Goal: Task Accomplishment & Management: Complete application form

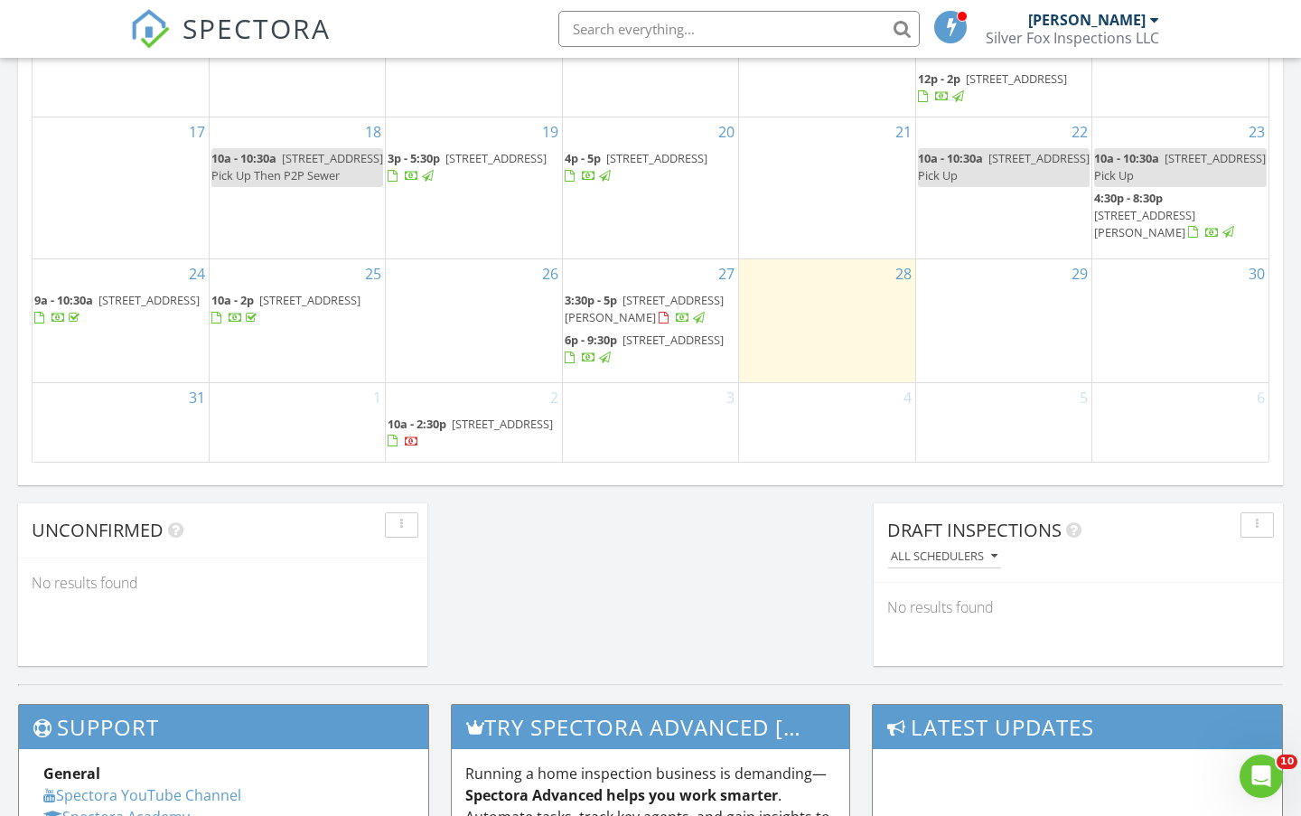
scroll to position [1204, 0]
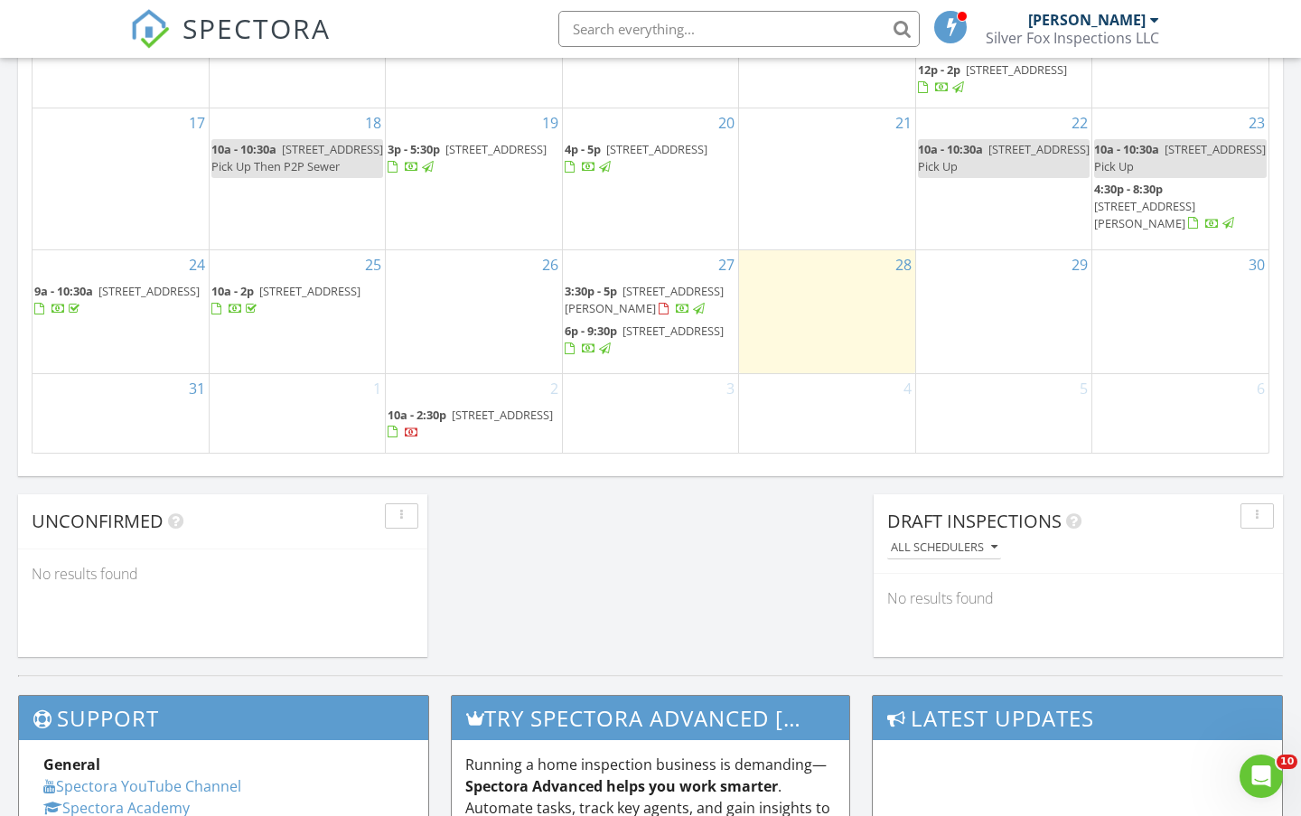
click at [681, 23] on input "text" at bounding box center [738, 29] width 361 height 36
click at [672, 32] on input "barrington" at bounding box center [738, 29] width 361 height 36
drag, startPoint x: 685, startPoint y: 38, endPoint x: 675, endPoint y: 26, distance: 15.4
click at [684, 37] on input "barrington" at bounding box center [738, 29] width 361 height 36
drag, startPoint x: 675, startPoint y: 26, endPoint x: 555, endPoint y: 39, distance: 120.8
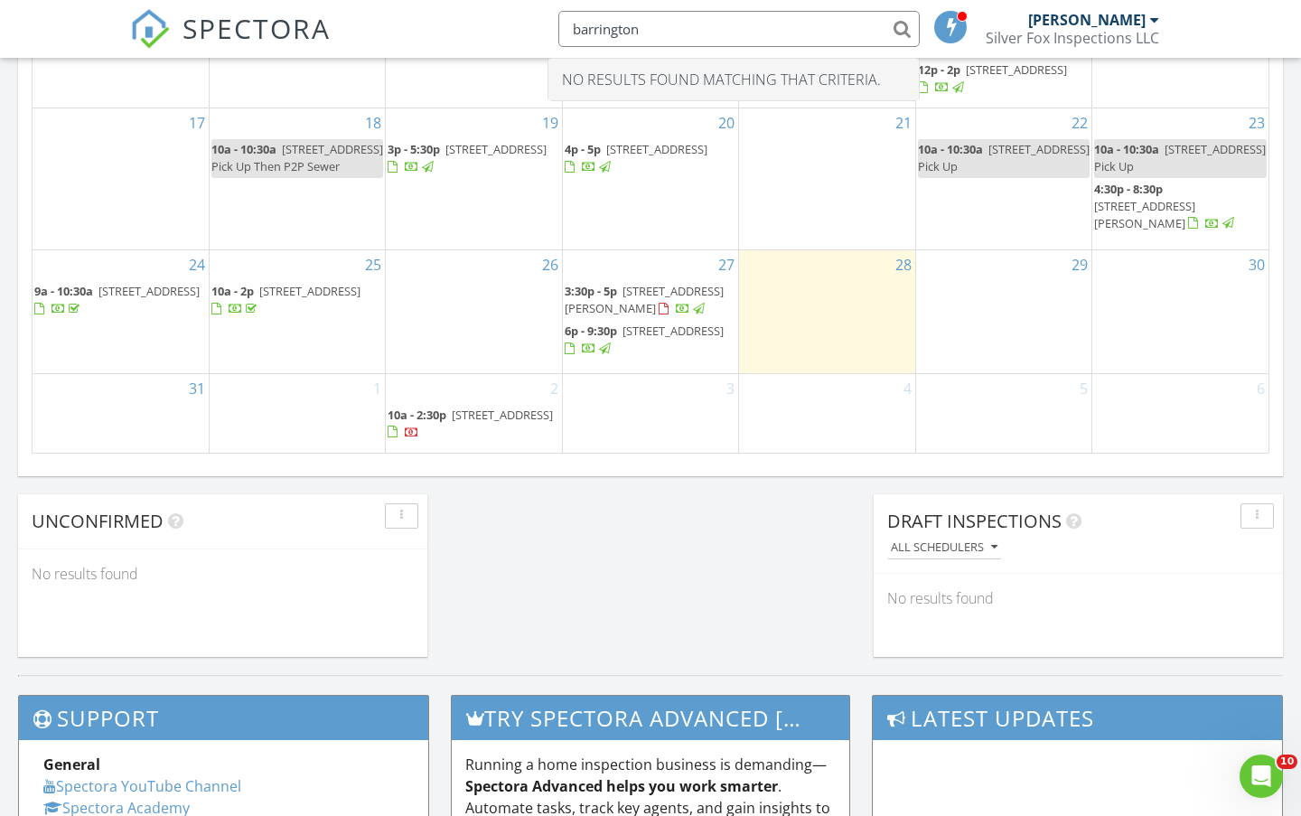
click at [555, 39] on div "barrington" at bounding box center [733, 29] width 372 height 36
type input "226 Adams"
click at [671, 31] on input "226 Adams" at bounding box center [738, 29] width 361 height 36
drag, startPoint x: 671, startPoint y: 31, endPoint x: 438, endPoint y: 49, distance: 233.7
click at [438, 48] on div "SPECTORA 226 Adams No results found matching that criteria. Christopher Patrizz…" at bounding box center [650, 29] width 1040 height 58
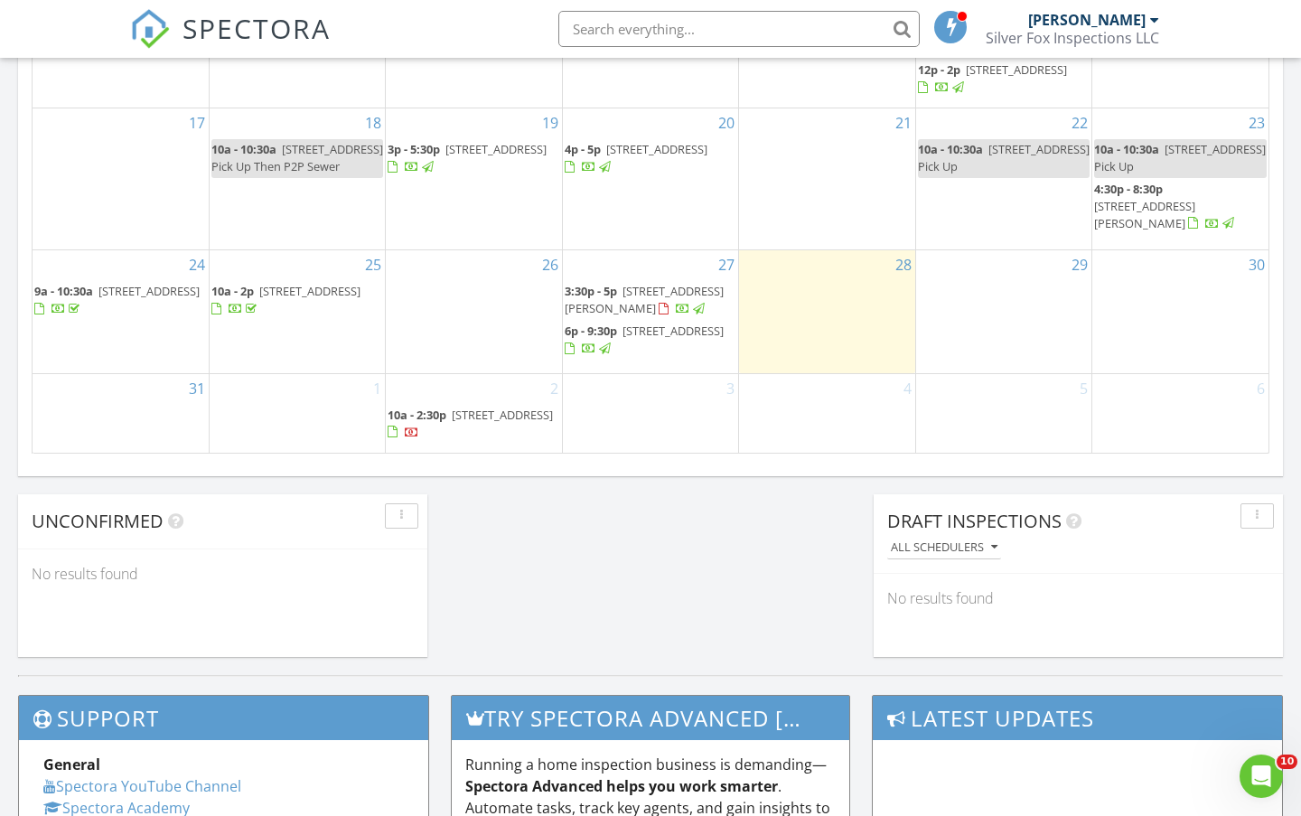
click at [326, 343] on div "25 10a - 2p 1111 Overlook Dr, Toms River 08753" at bounding box center [297, 311] width 175 height 123
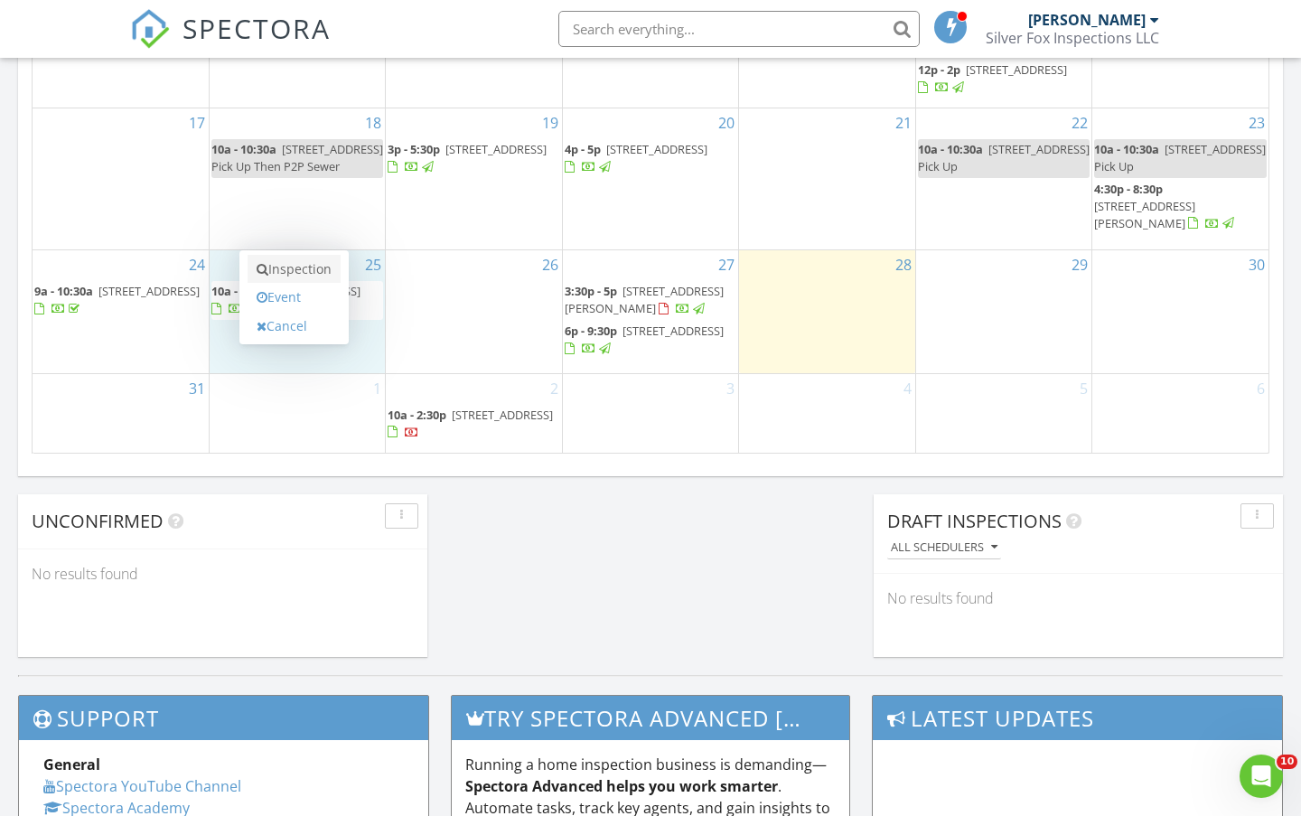
click at [289, 275] on link "Inspection" at bounding box center [293, 269] width 93 height 29
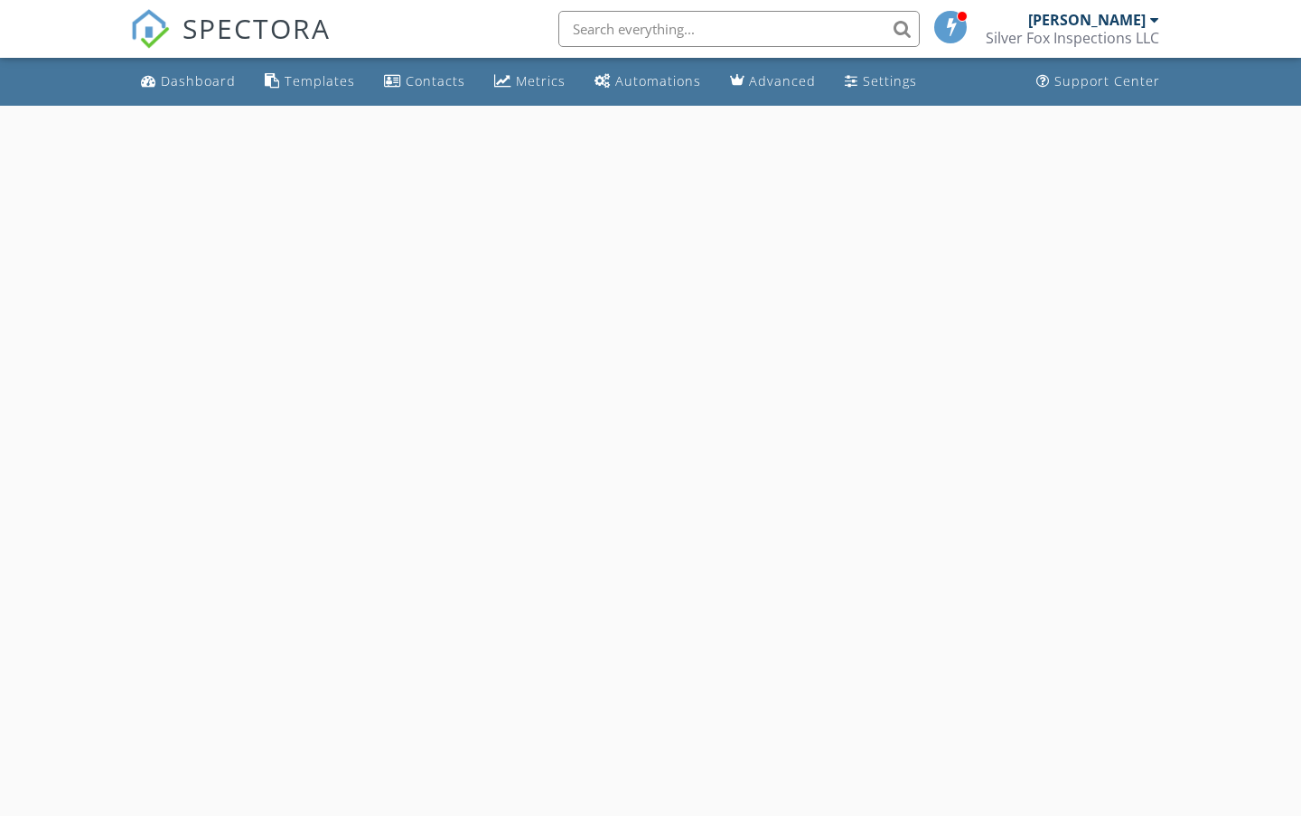
select select "7"
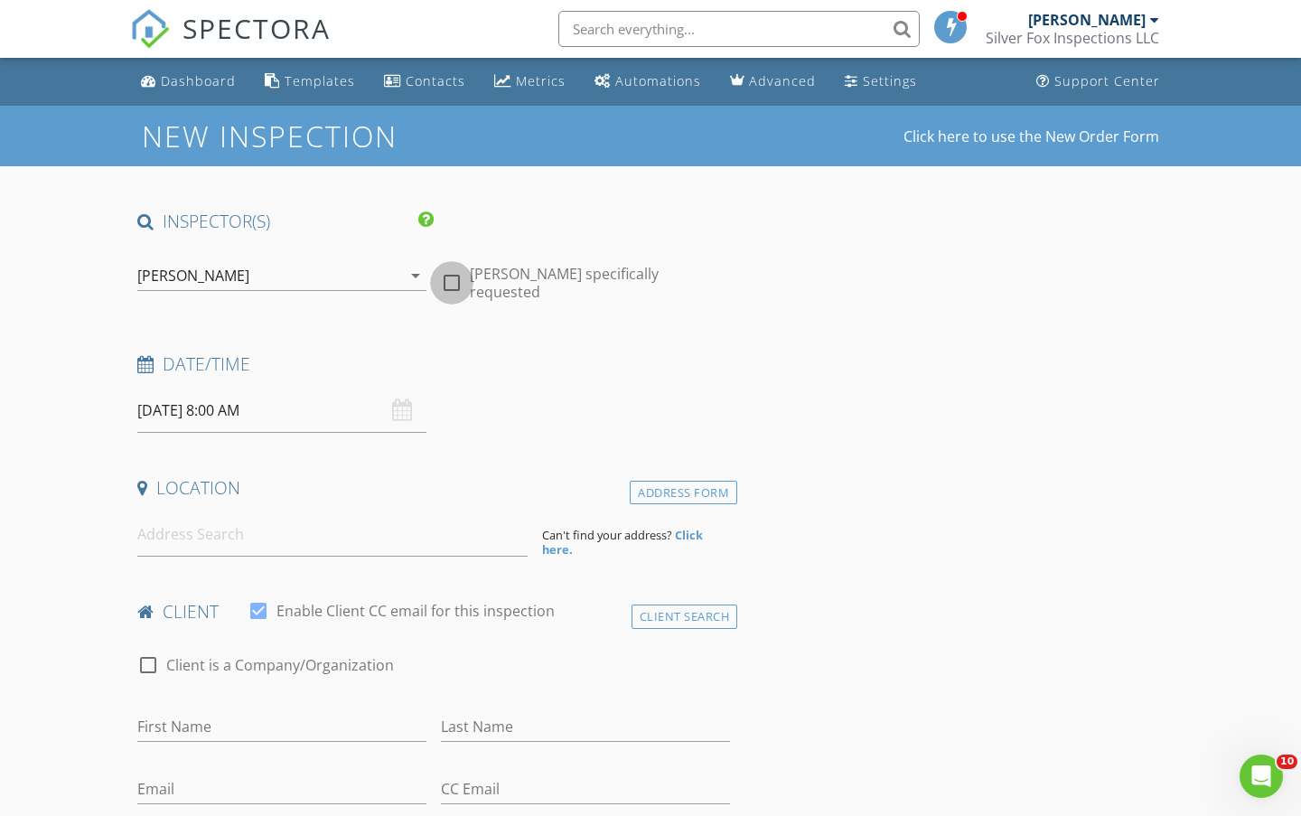
click at [445, 278] on div at bounding box center [451, 282] width 31 height 31
checkbox input "true"
click at [244, 409] on input "08/25/2025 8:00 AM" at bounding box center [281, 410] width 289 height 44
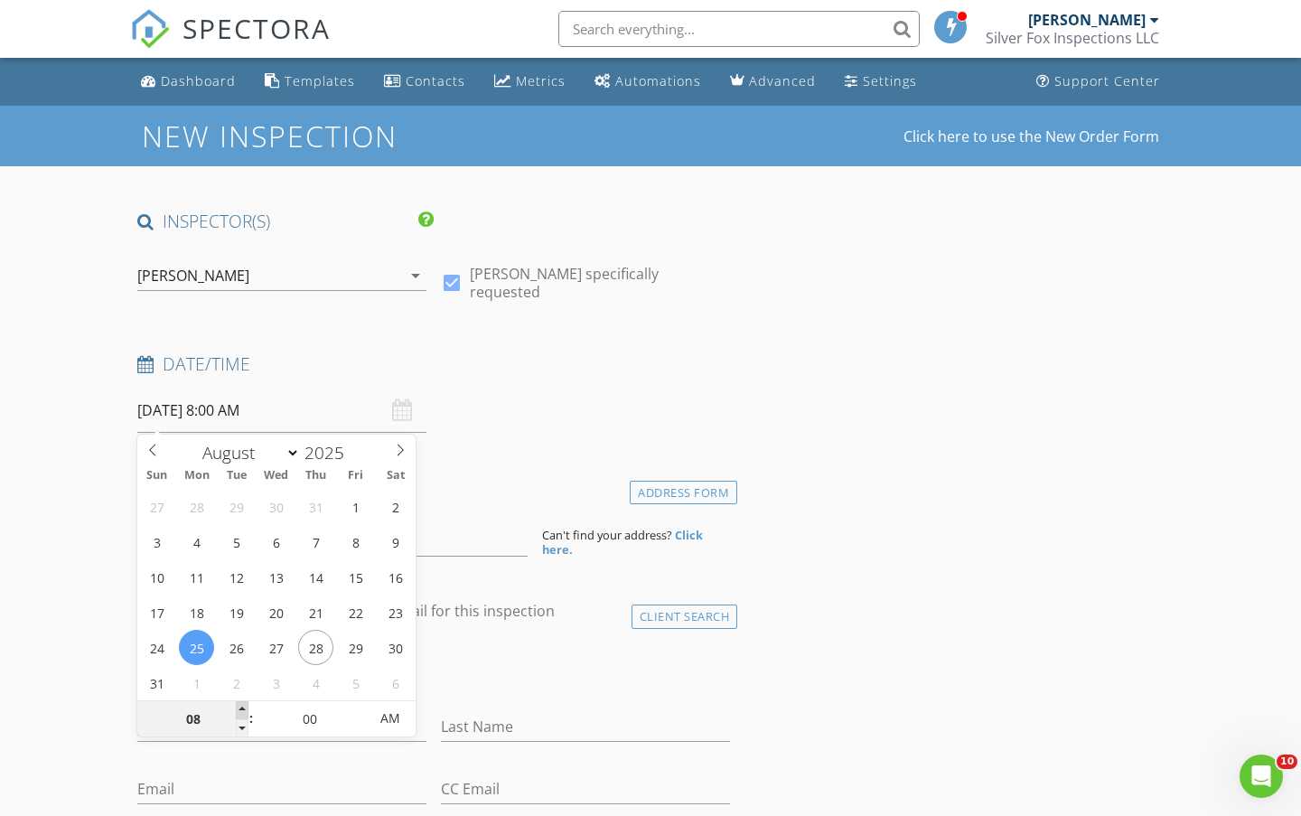
type input "09"
type input "08/25/2025 9:00 AM"
click at [243, 704] on span at bounding box center [242, 710] width 13 height 18
type input "10"
type input "08/25/2025 10:00 AM"
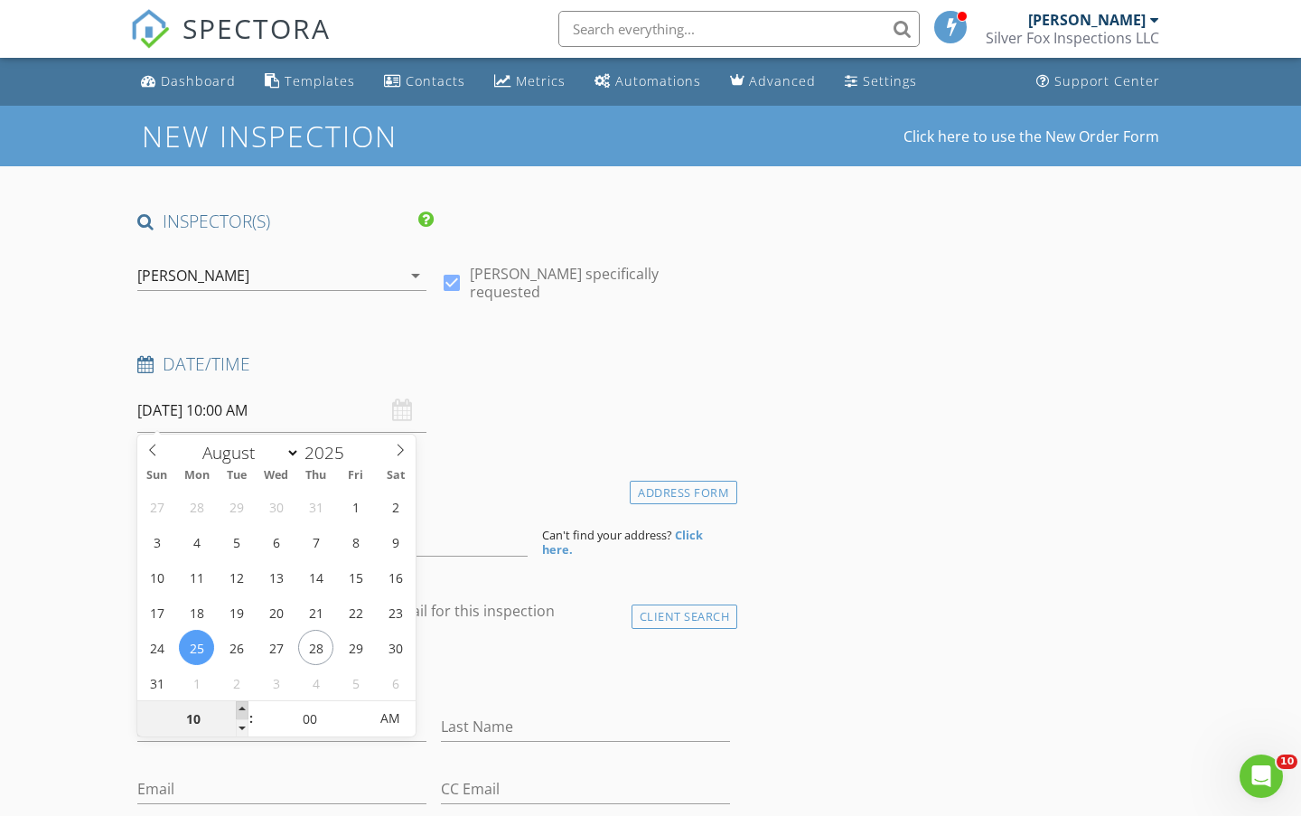
click at [243, 704] on span at bounding box center [242, 710] width 13 height 18
type input "11"
type input "08/25/2025 11:00 AM"
click at [243, 704] on span at bounding box center [242, 710] width 13 height 18
type input "12"
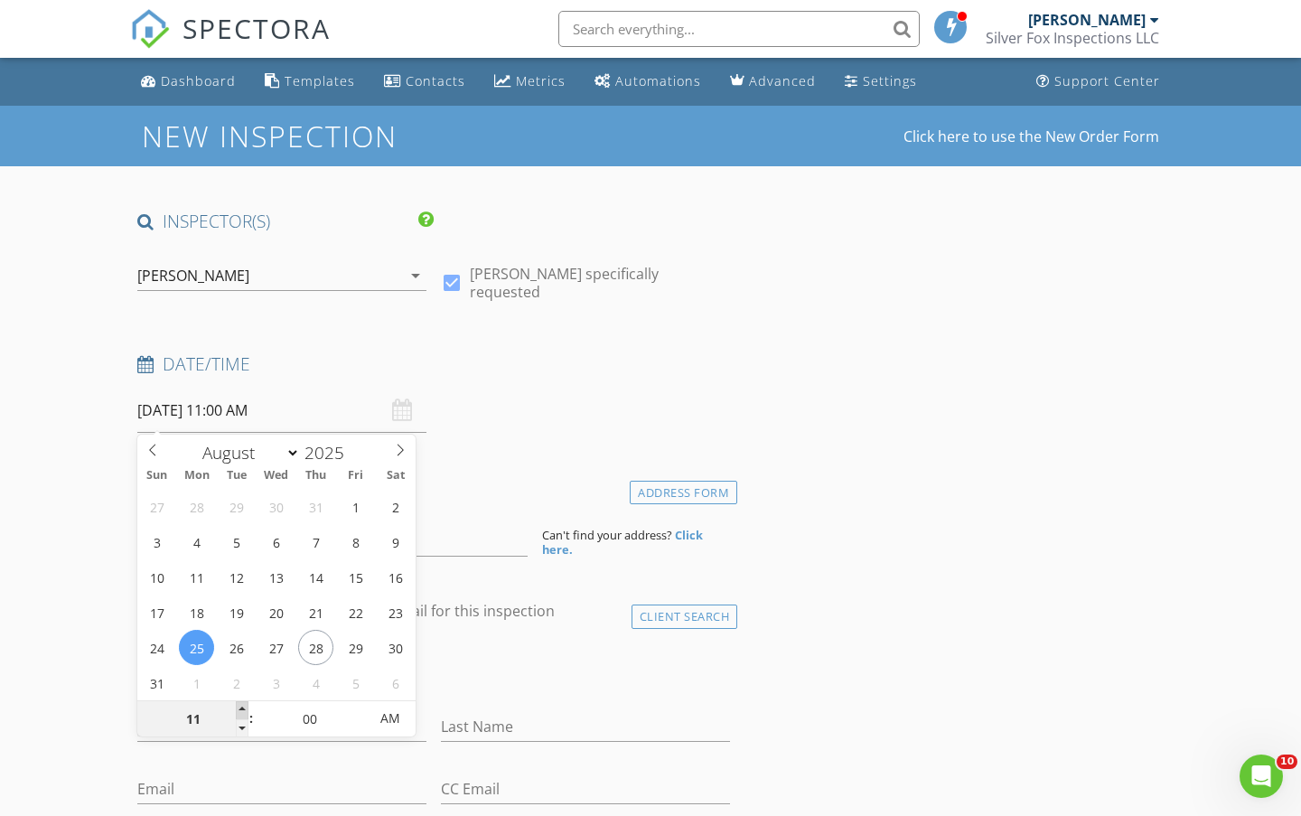
type input "08/25/2025 12:00 PM"
click at [243, 704] on span at bounding box center [242, 710] width 13 height 18
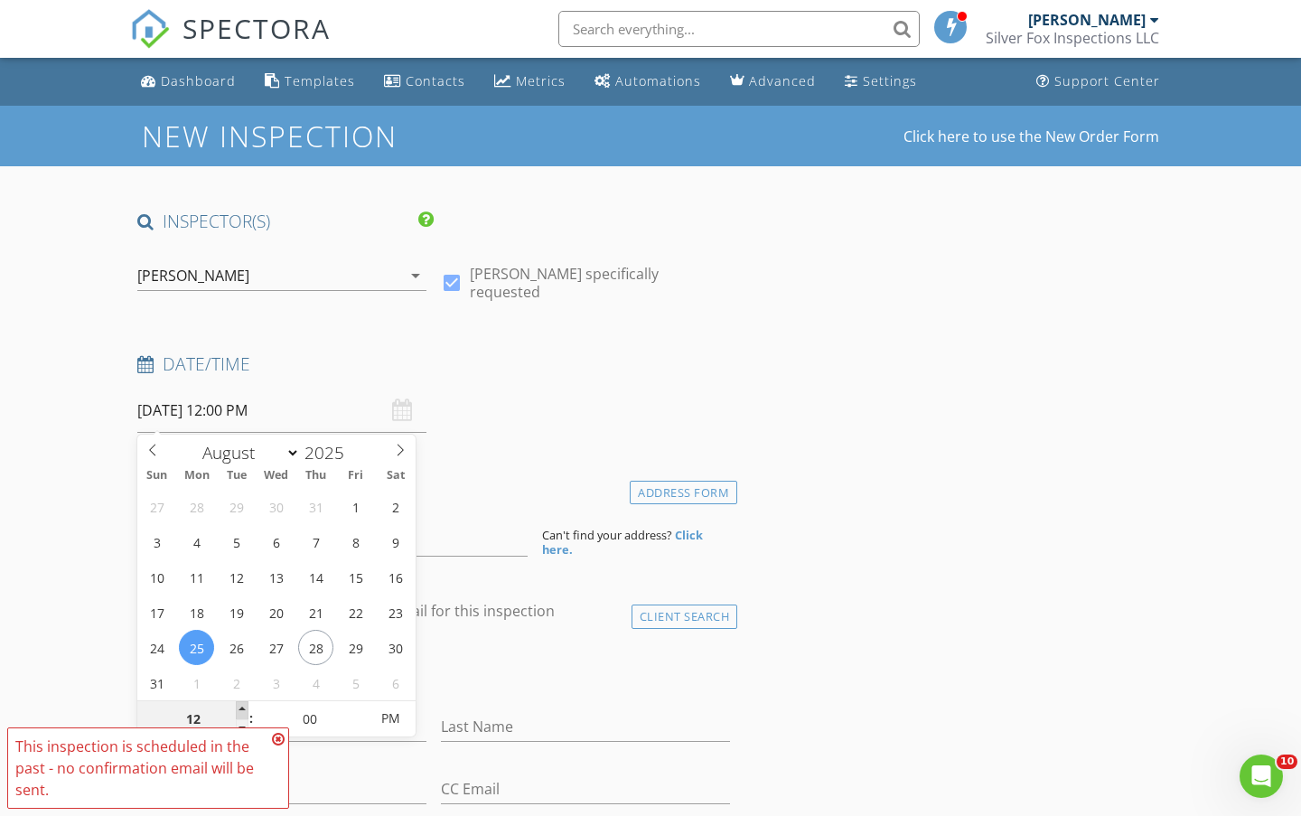
type input "01"
type input "08/25/2025 1:00 PM"
click at [243, 705] on span at bounding box center [242, 710] width 13 height 18
type input "02"
type input "08/25/2025 2:00 PM"
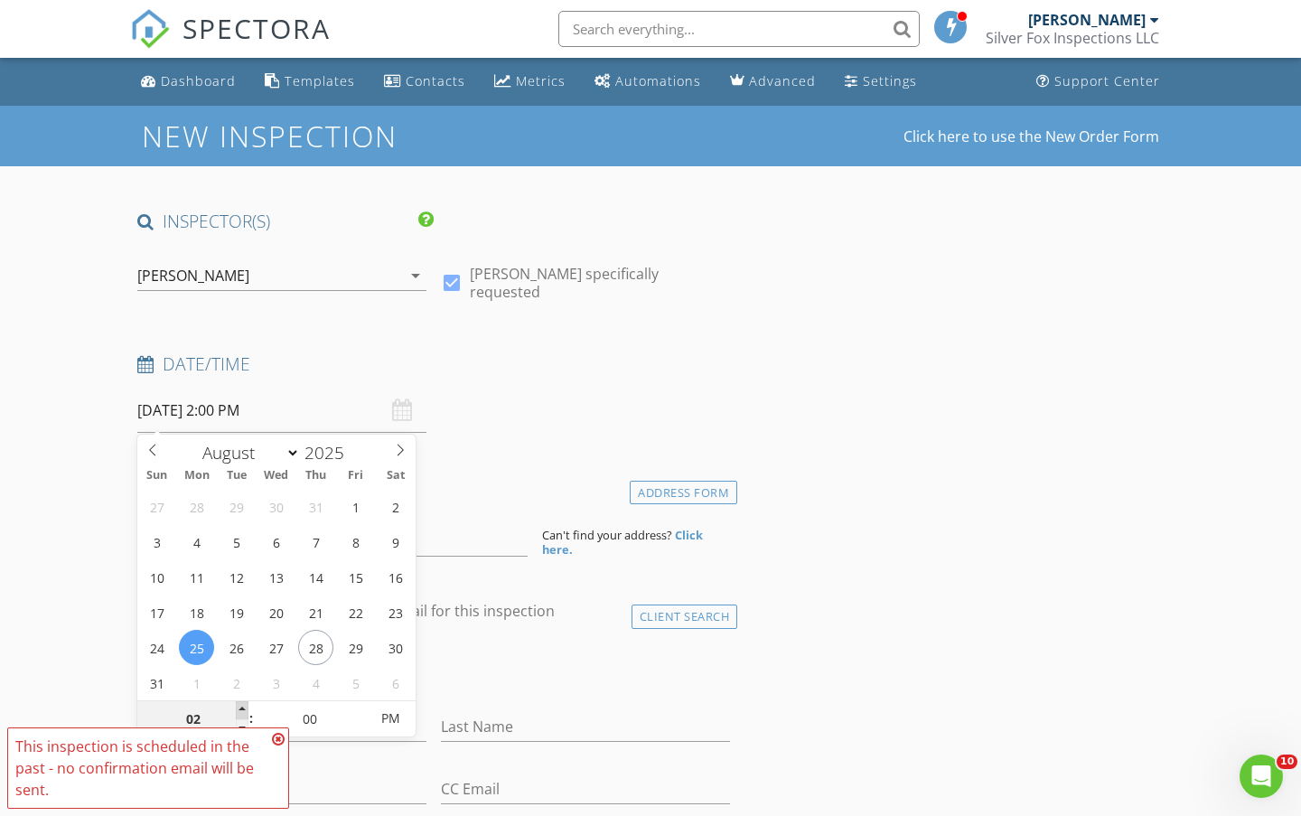
click at [243, 705] on span at bounding box center [242, 710] width 13 height 18
type input "03"
type input "08/25/2025 3:00 PM"
click at [243, 705] on span at bounding box center [242, 710] width 13 height 18
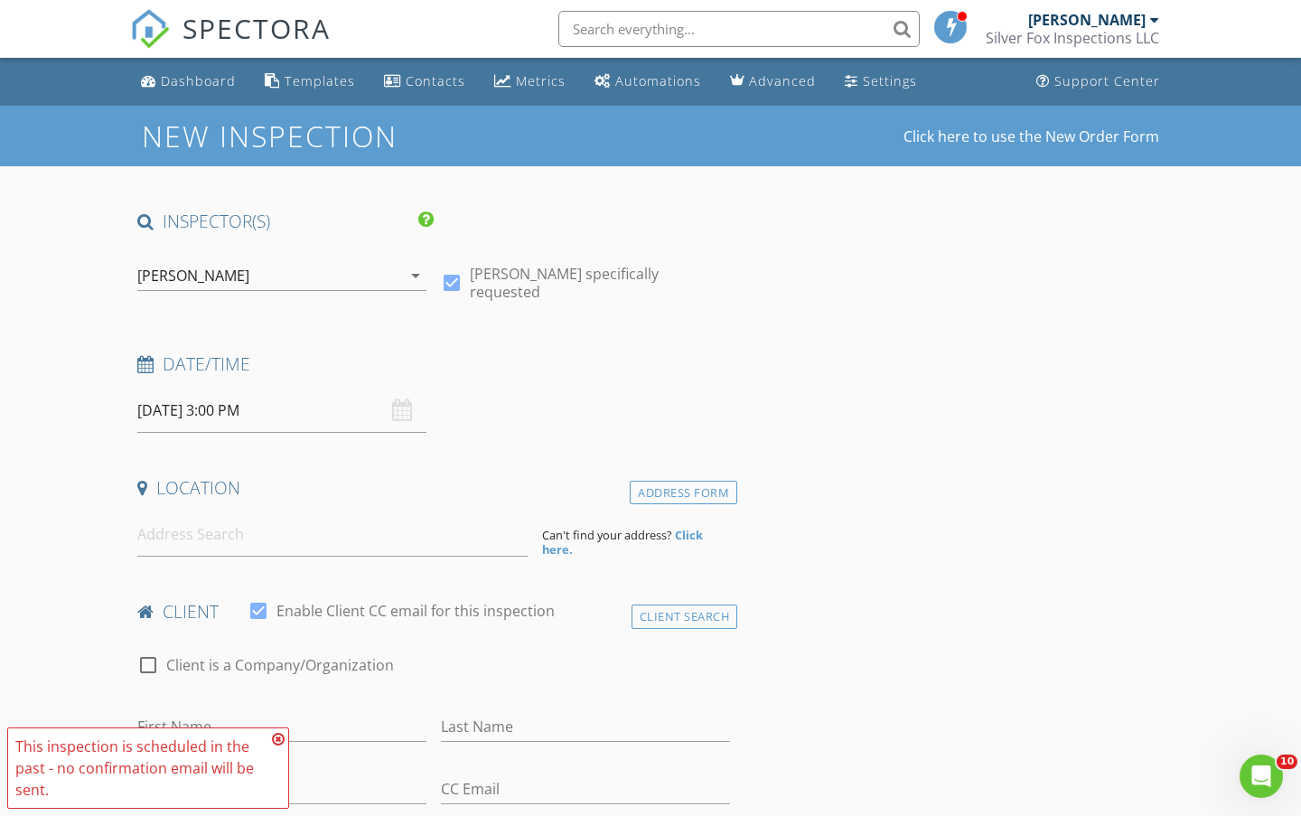
click at [549, 387] on div "Date/Time" at bounding box center [433, 370] width 607 height 36
click at [403, 539] on input at bounding box center [332, 534] width 390 height 44
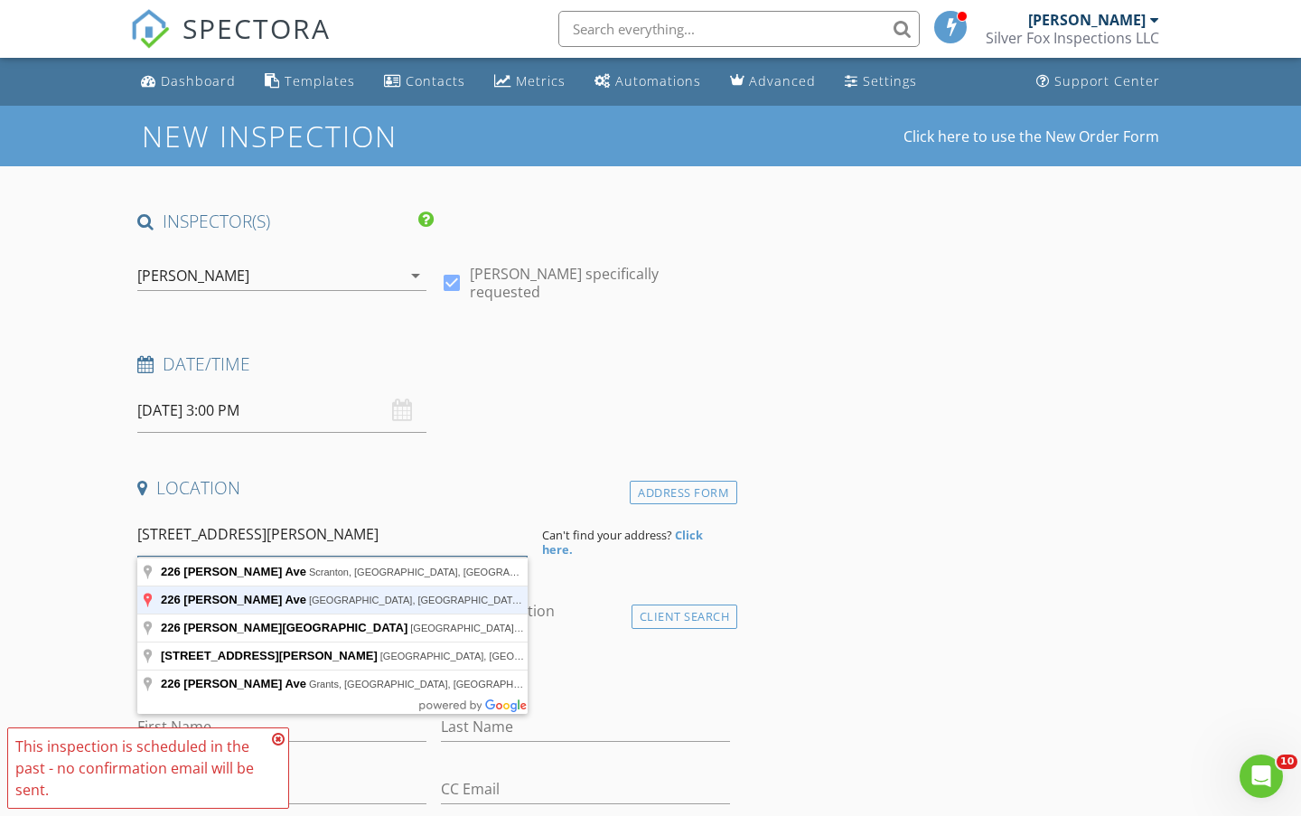
type input "226 Adams Ave, Barrington, NJ, USA"
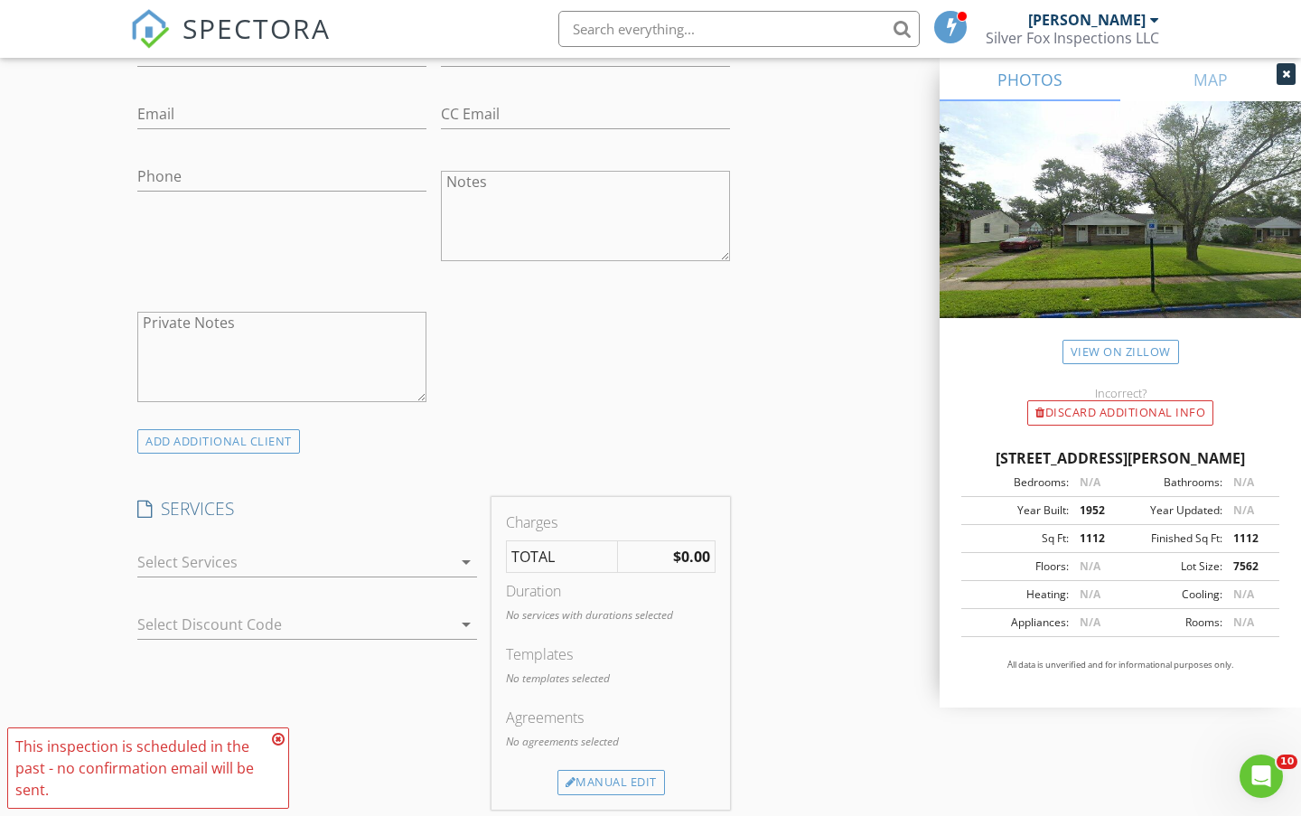
scroll to position [1054, 0]
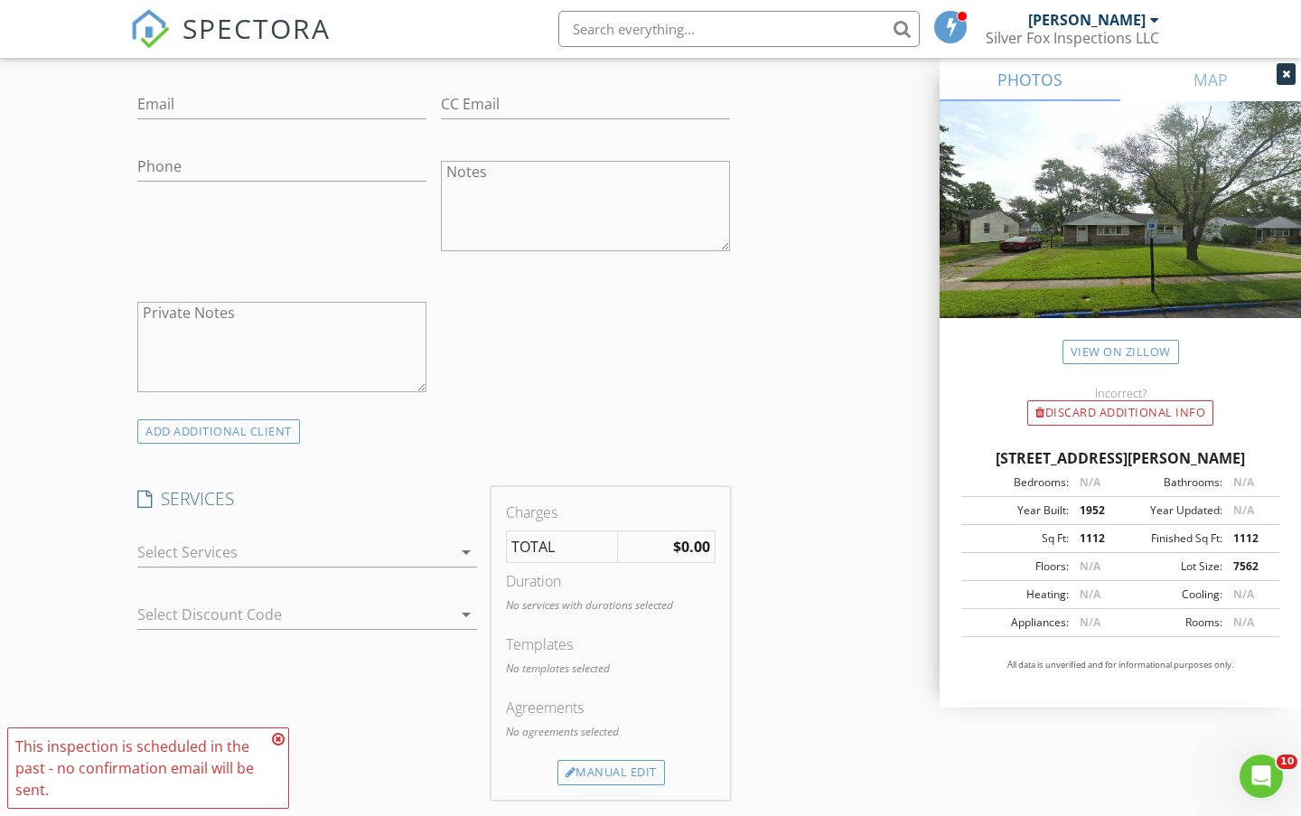
click at [257, 560] on div at bounding box center [294, 551] width 314 height 29
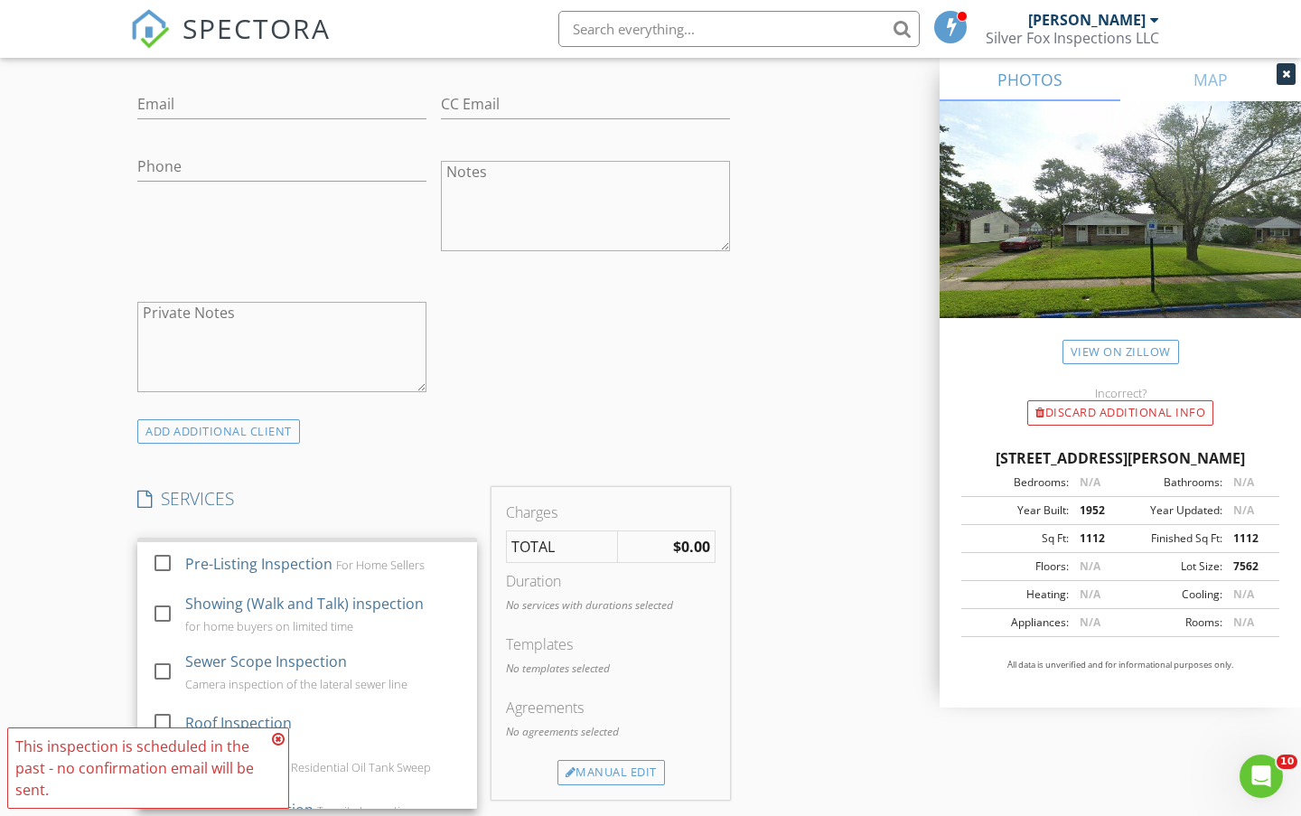
scroll to position [210, 0]
click at [163, 536] on div at bounding box center [162, 521] width 31 height 31
checkbox input "false"
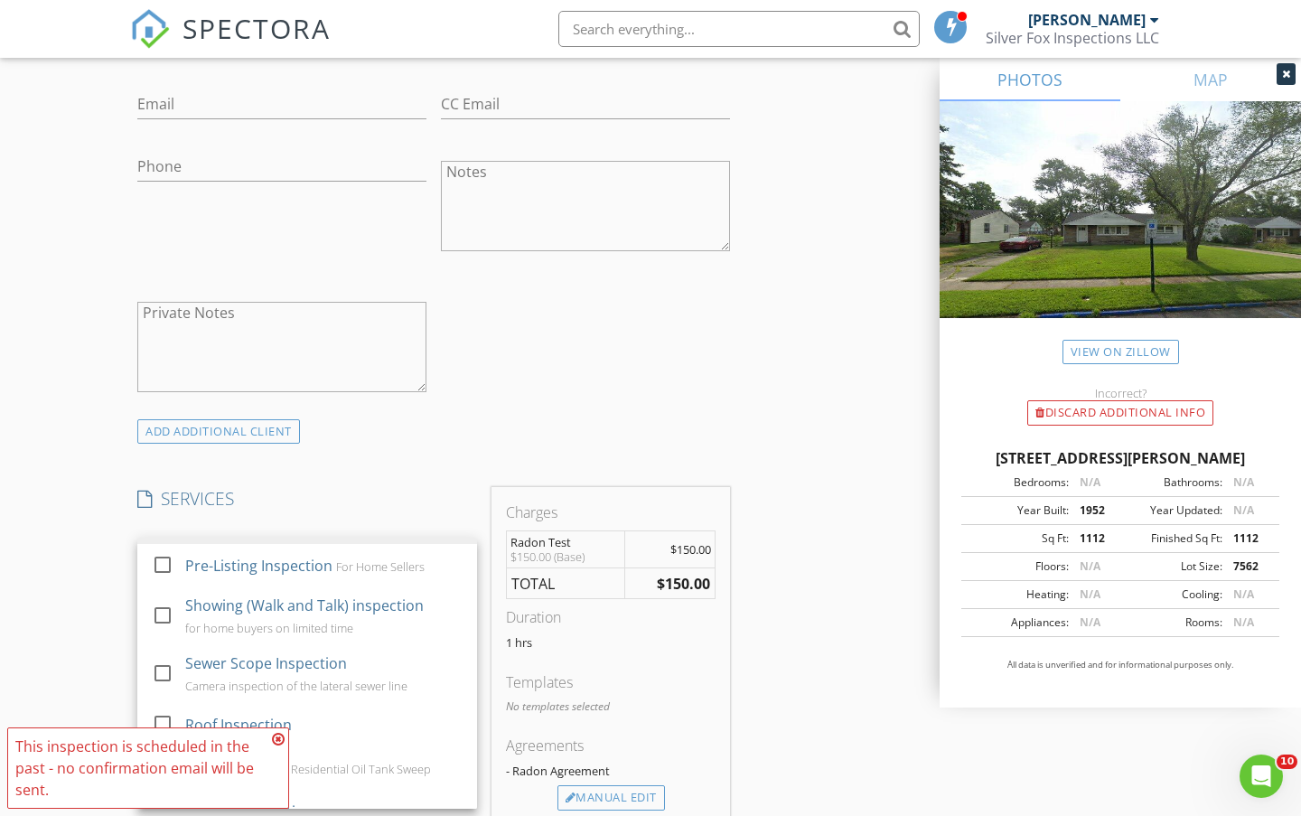
click at [71, 571] on div "New Inspection Click here to use the New Order Form INSPECTOR(S) check_box Chri…" at bounding box center [650, 689] width 1301 height 3275
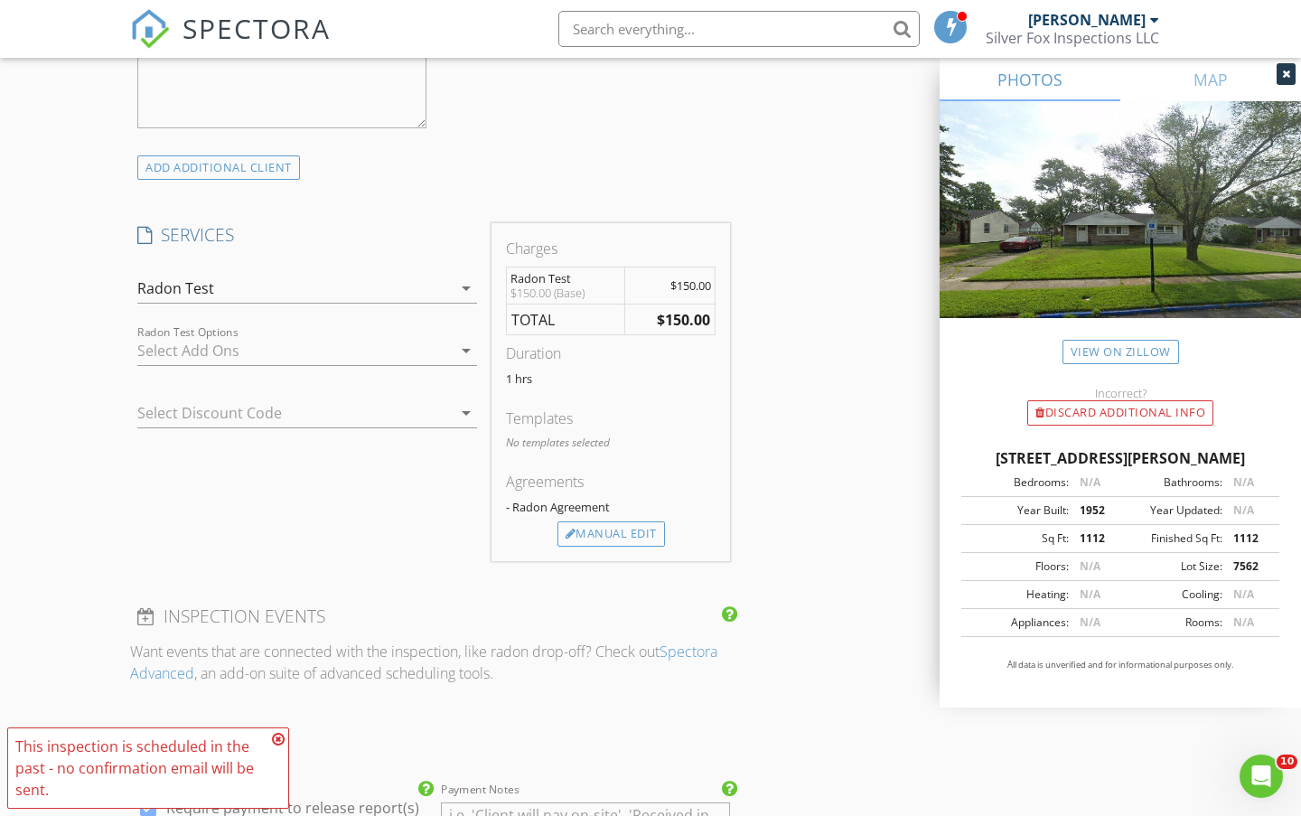
scroll to position [1325, 0]
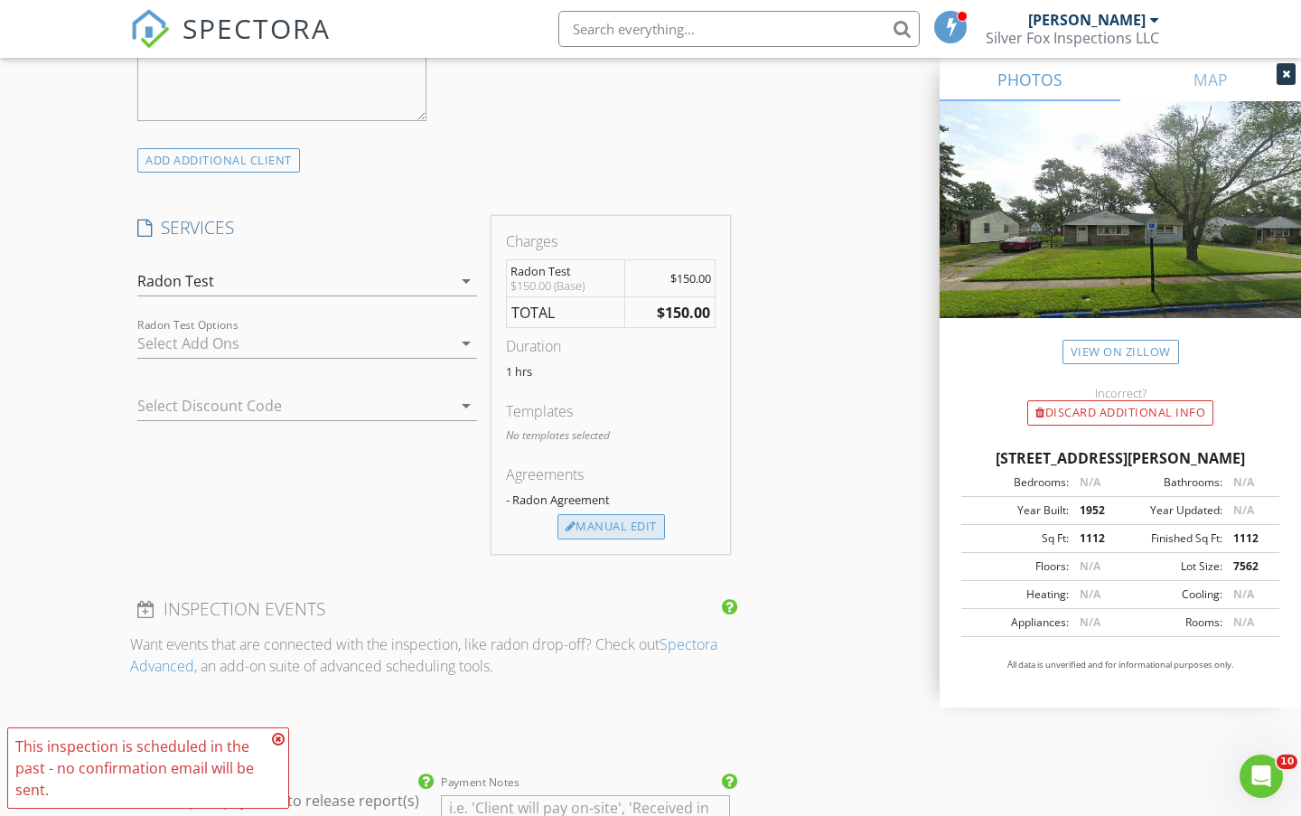
click at [584, 539] on div "Manual Edit" at bounding box center [610, 526] width 107 height 25
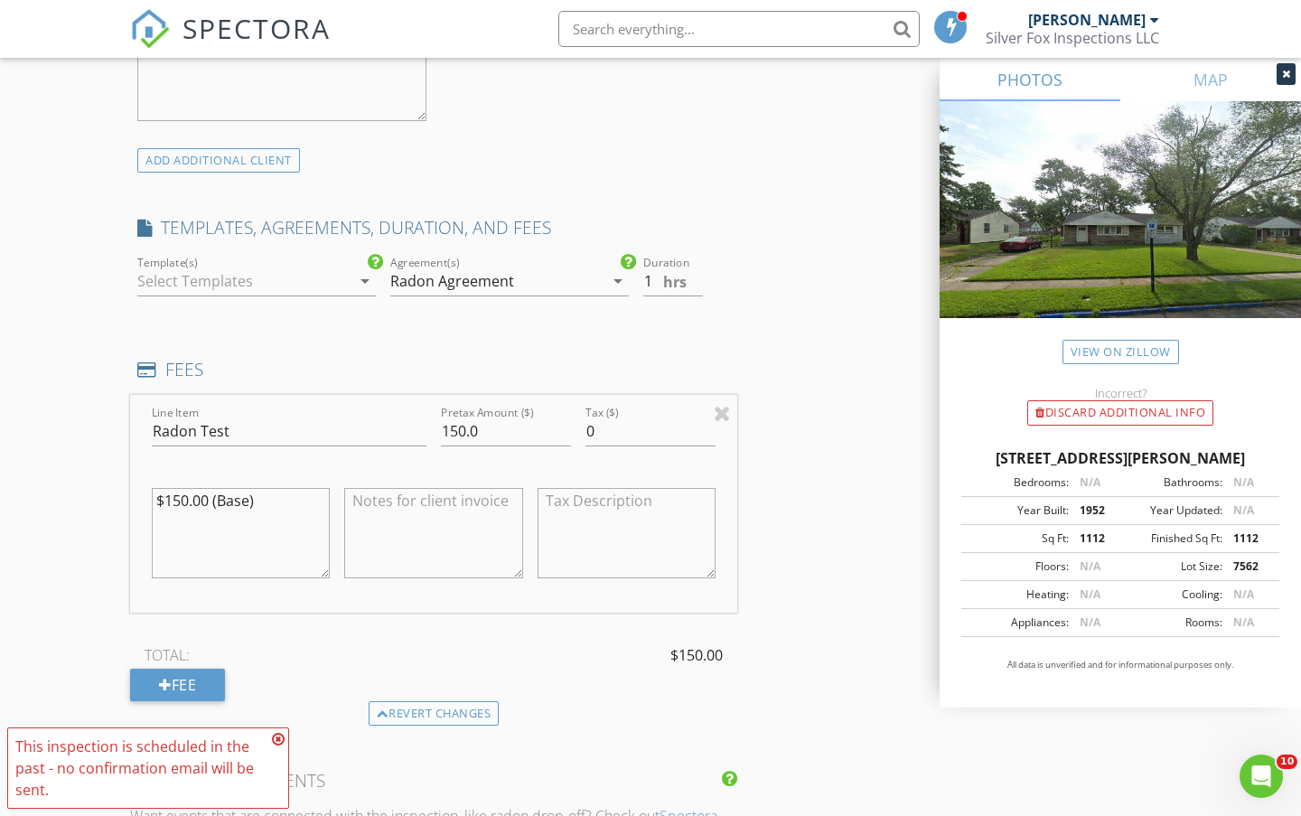
drag, startPoint x: 165, startPoint y: 518, endPoint x: 178, endPoint y: 518, distance: 12.7
click at [178, 518] on textarea "$150.00 (Base)" at bounding box center [241, 533] width 178 height 90
type textarea "$200.00 (Base)"
click at [451, 446] on input "150.0" at bounding box center [506, 431] width 130 height 30
drag, startPoint x: 455, startPoint y: 448, endPoint x: 441, endPoint y: 450, distance: 14.6
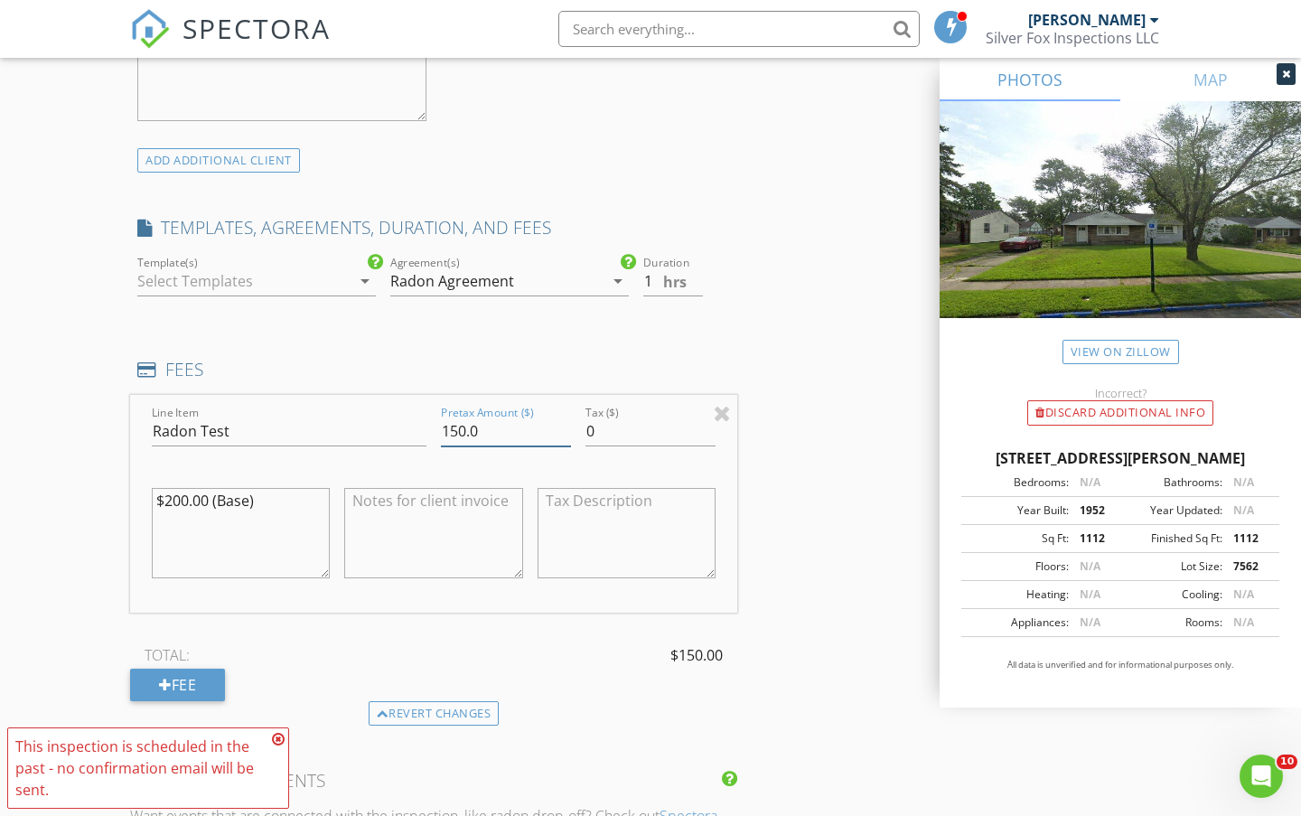
click at [441, 446] on input "150.0" at bounding box center [506, 431] width 130 height 30
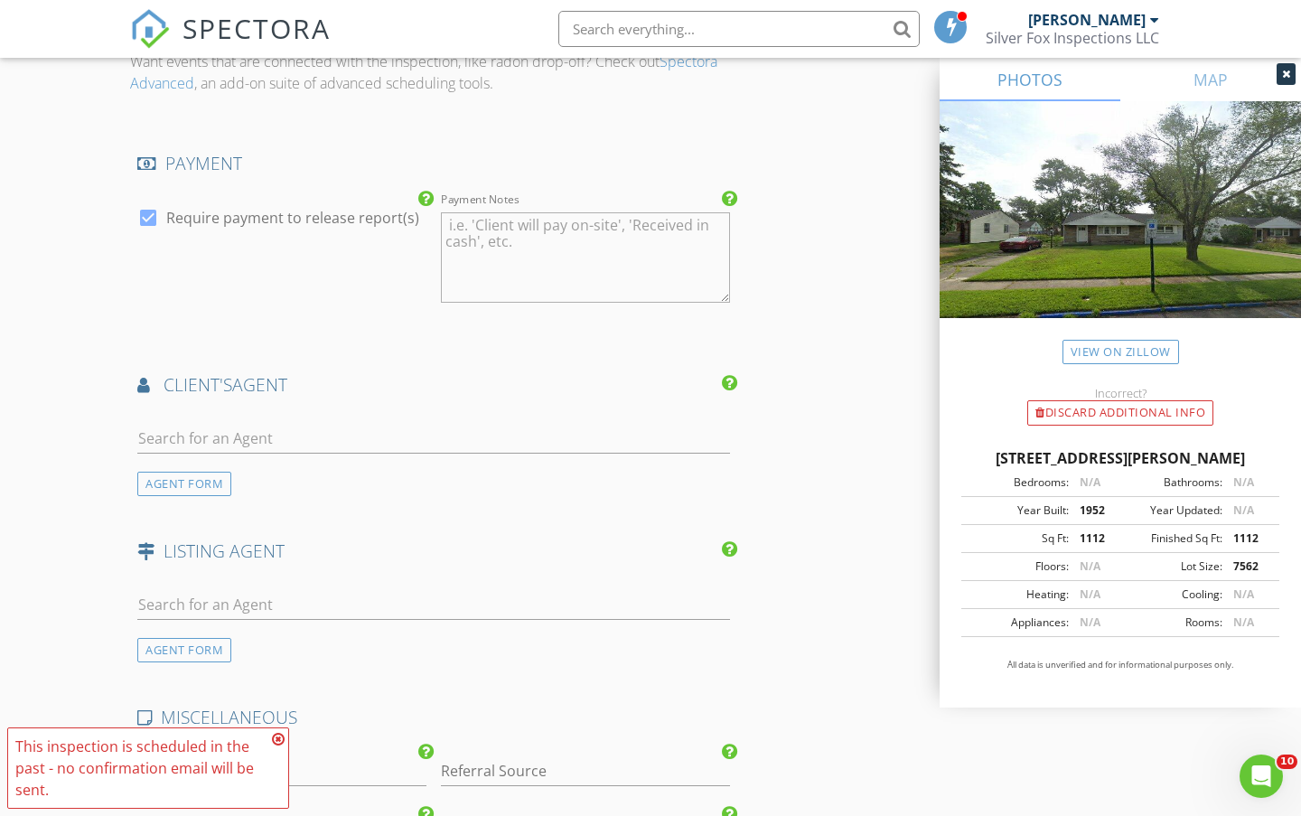
scroll to position [2107, 0]
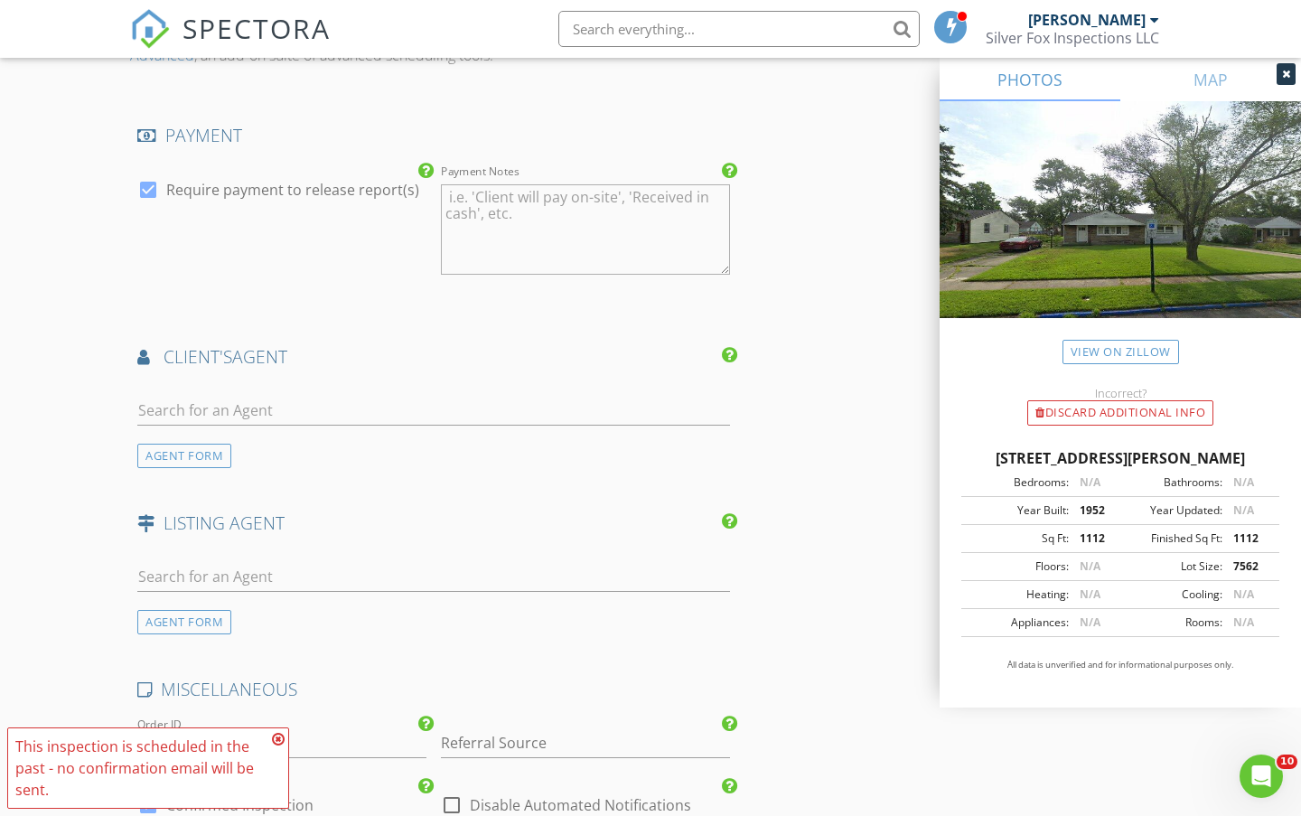
type input "200.0"
click at [280, 424] on input "text" at bounding box center [433, 411] width 592 height 30
type input "ste"
click at [278, 476] on li "Steven Ace REmax" at bounding box center [433, 450] width 591 height 51
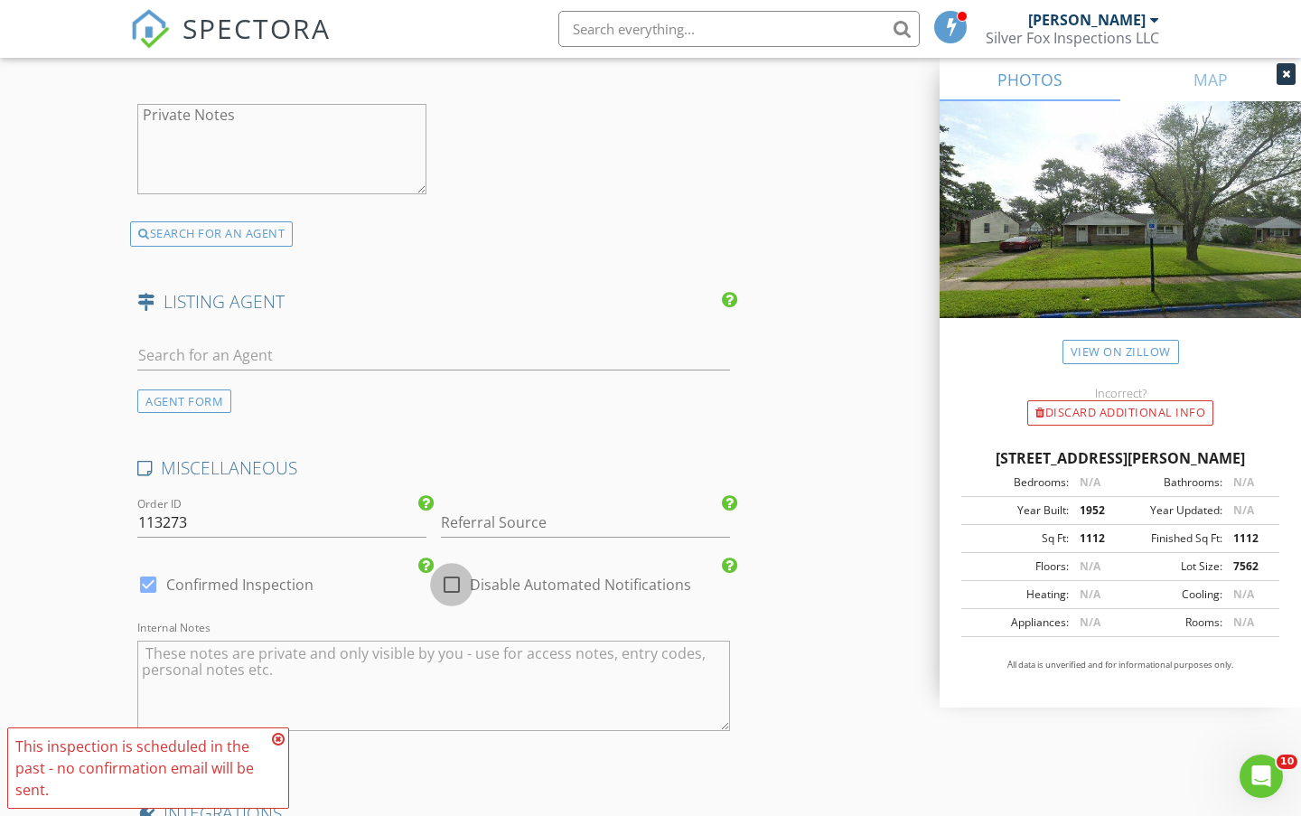
click at [448, 600] on div at bounding box center [451, 584] width 31 height 31
checkbox input "true"
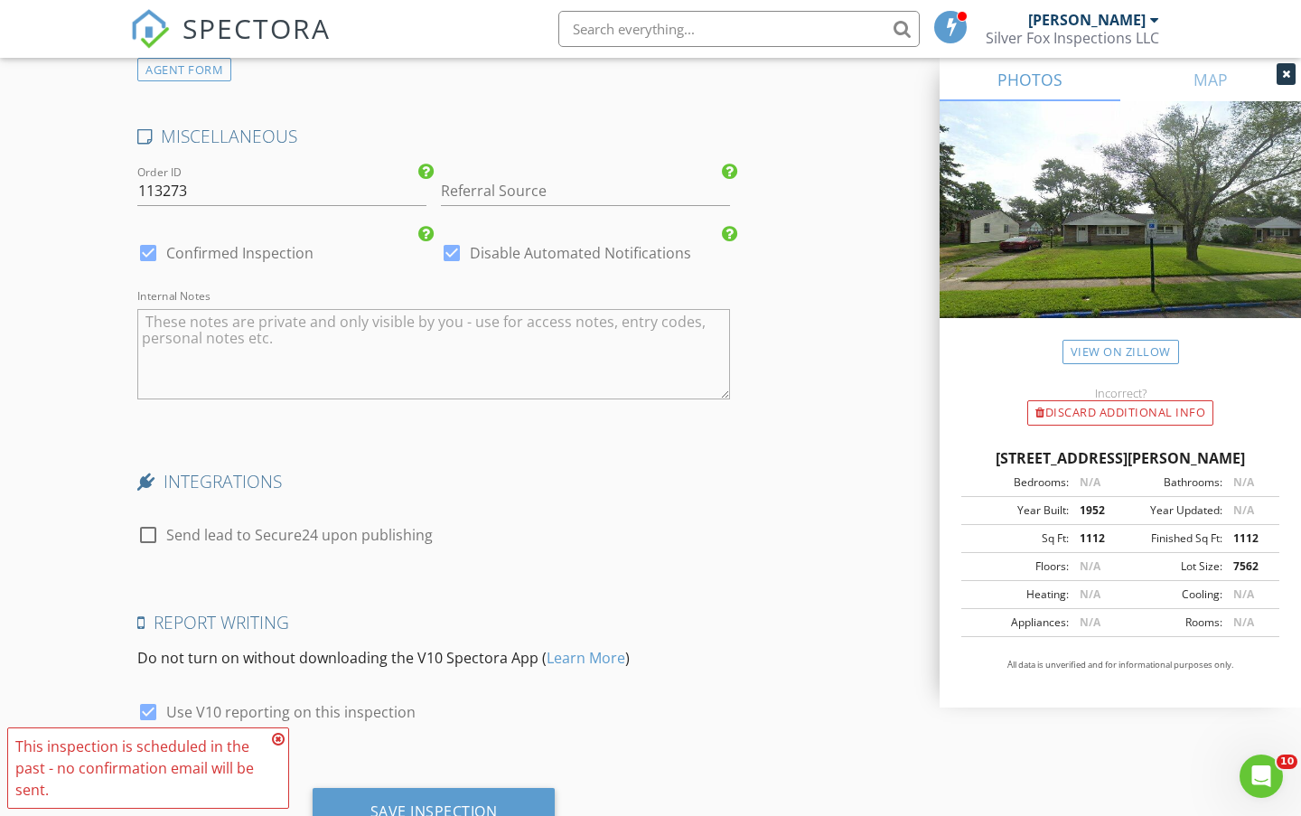
click at [275, 741] on icon at bounding box center [278, 739] width 13 height 14
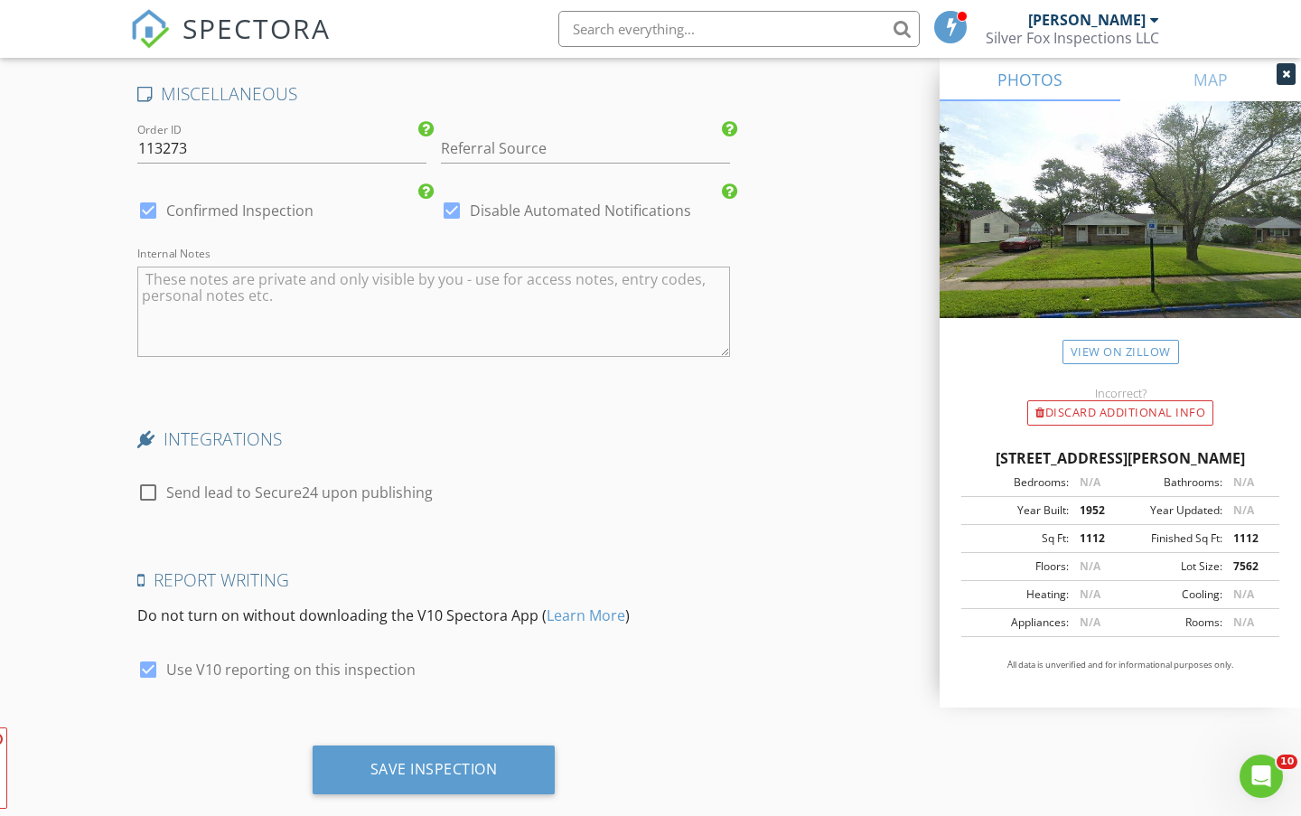
scroll to position [3165, 0]
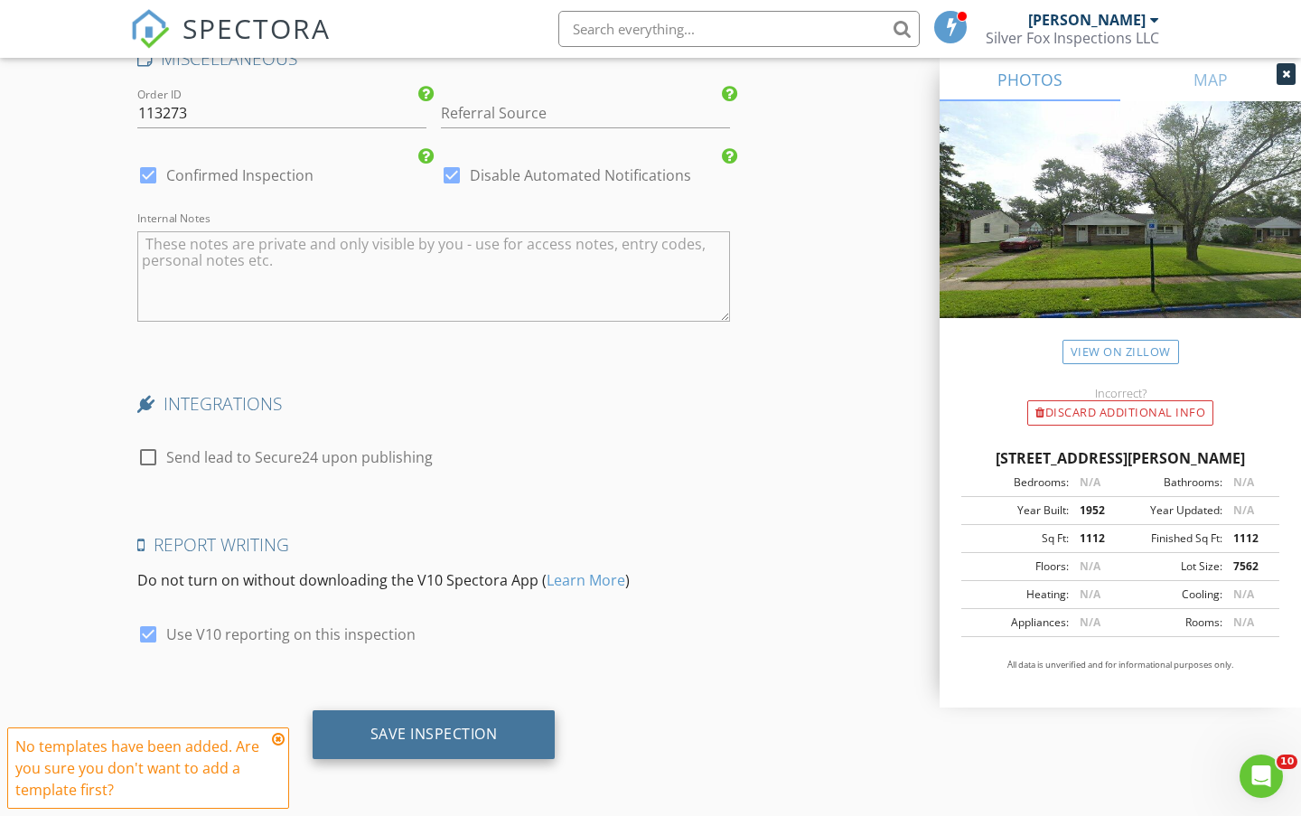
click at [402, 756] on div "Save Inspection" at bounding box center [433, 734] width 243 height 49
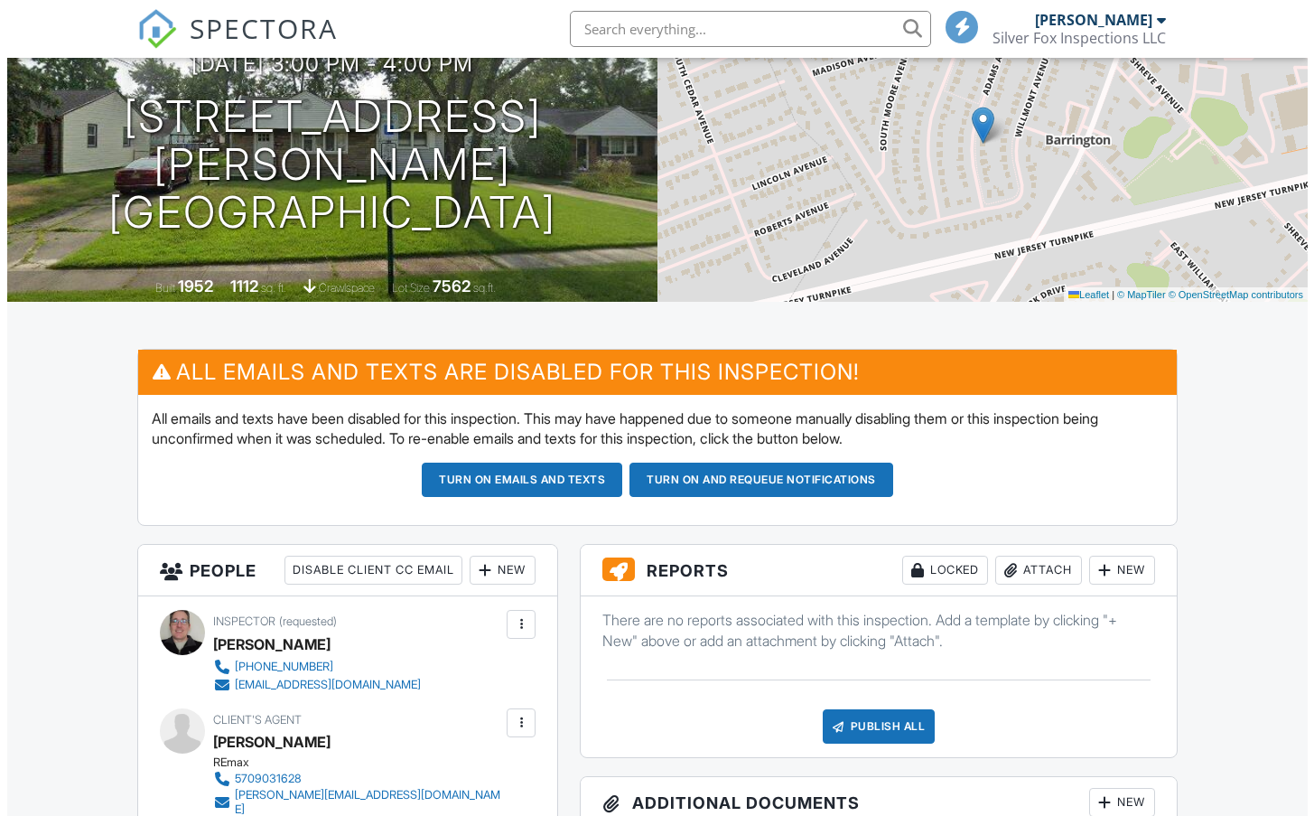
scroll to position [361, 0]
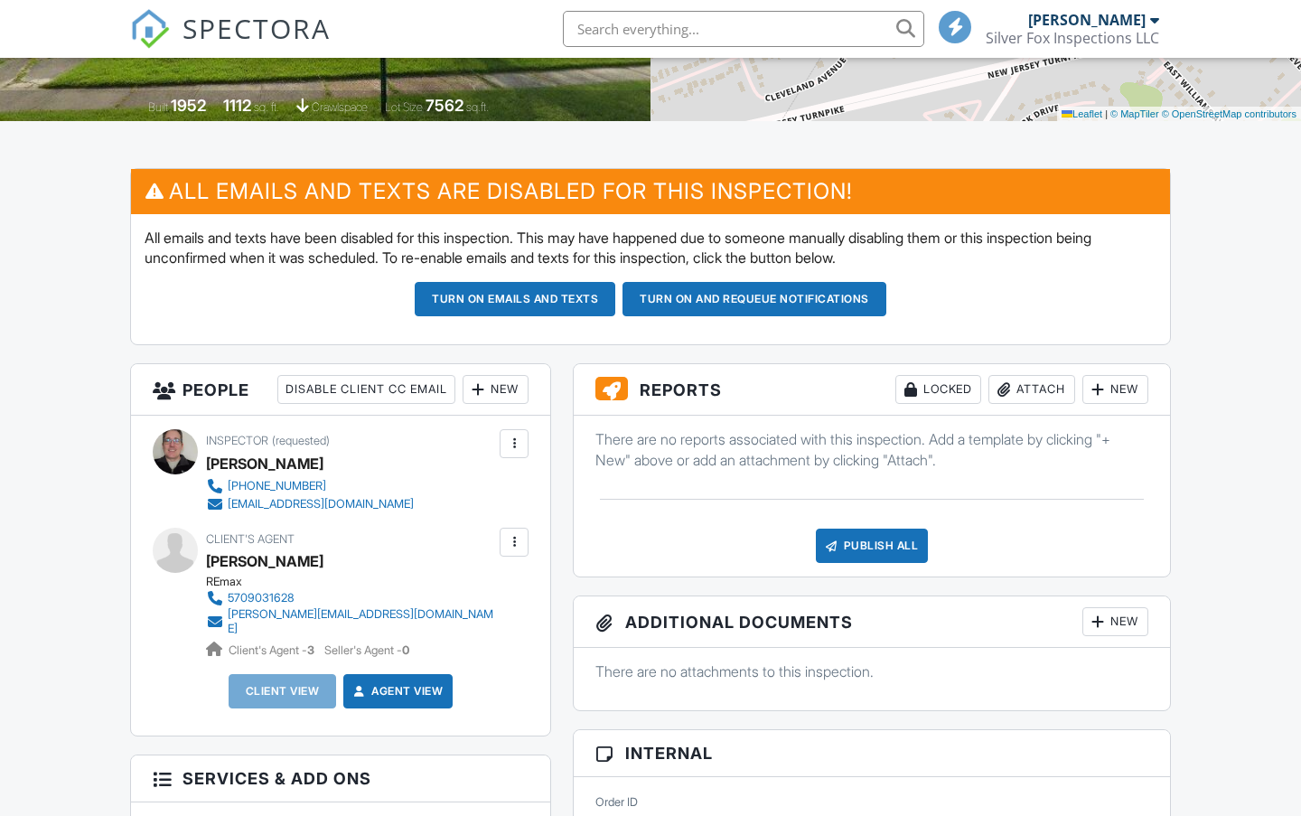
click at [1040, 387] on div "Attach" at bounding box center [1031, 389] width 87 height 29
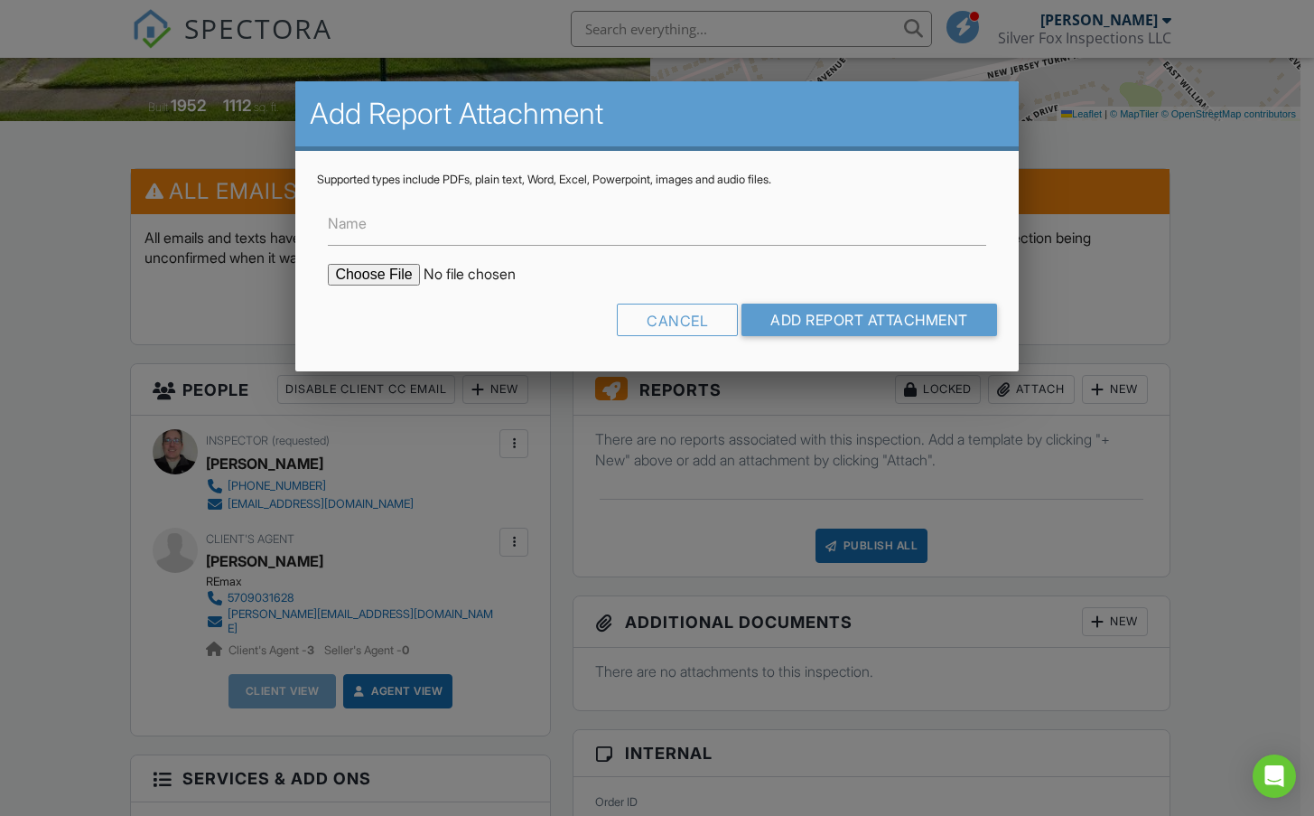
click at [371, 257] on form "Name Cancel Add Report Attachment" at bounding box center [656, 268] width 679 height 163
click at [380, 273] on input "file" at bounding box center [481, 275] width 307 height 22
type input "C:\fakepath\NJ - Radon The Basics.pdf"
click at [906, 321] on input "Add Report Attachment" at bounding box center [869, 319] width 256 height 33
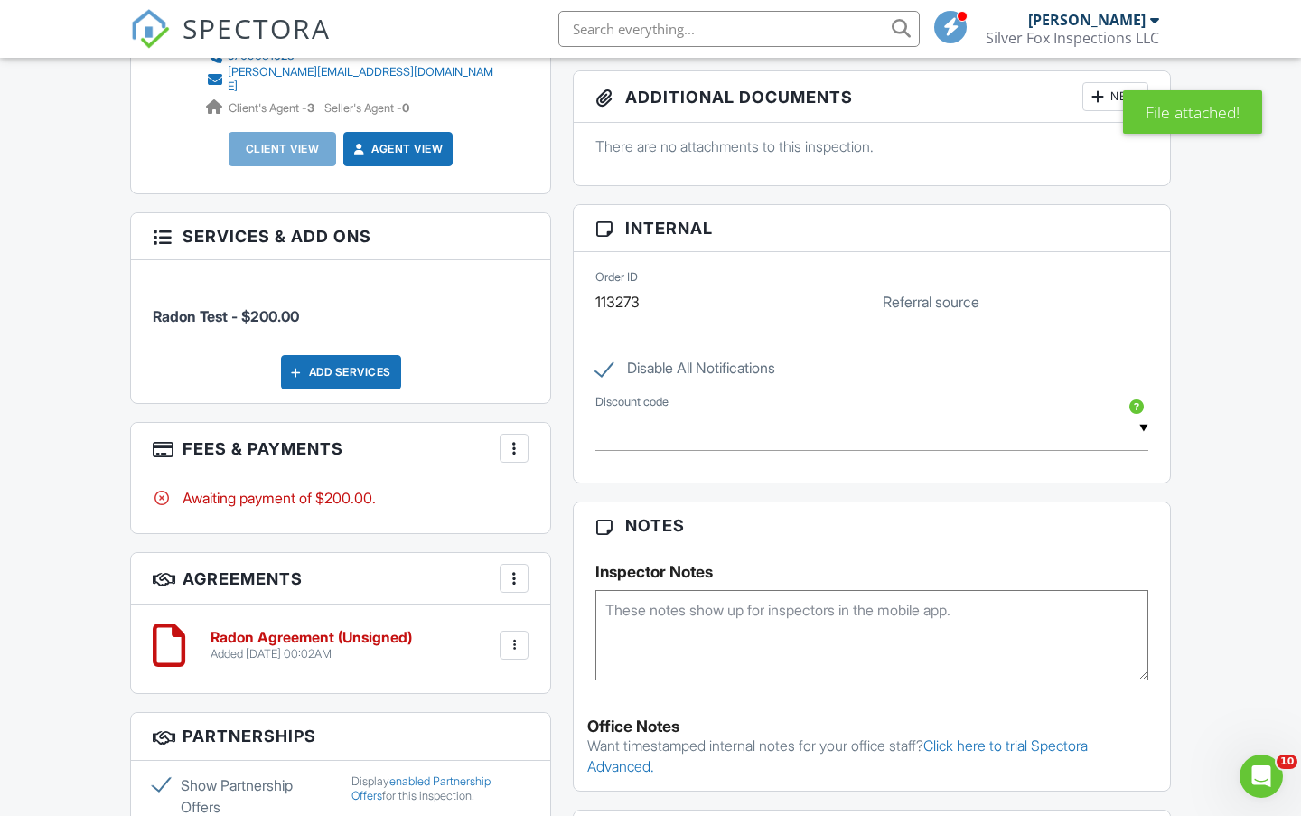
click at [507, 439] on div at bounding box center [514, 448] width 18 height 18
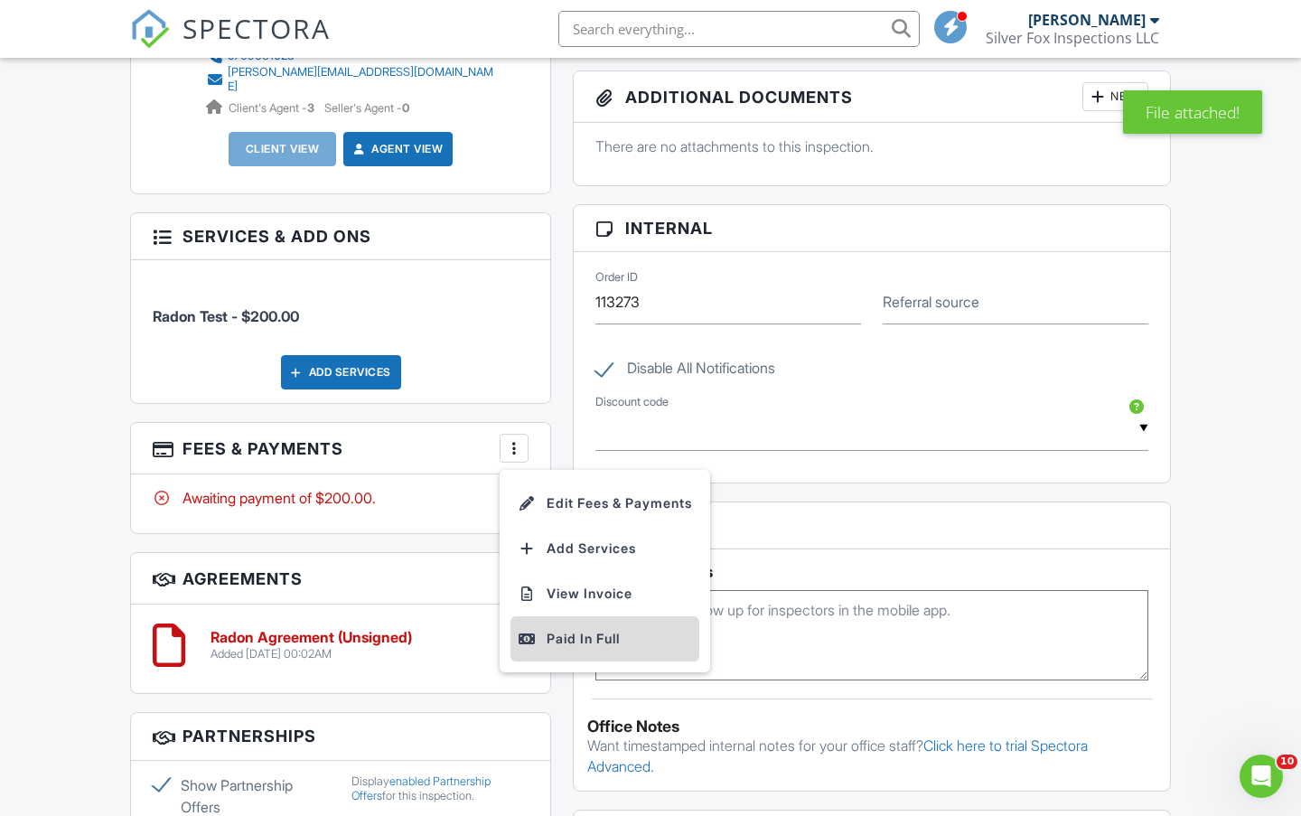
click at [548, 631] on div "Paid In Full" at bounding box center [605, 639] width 174 height 22
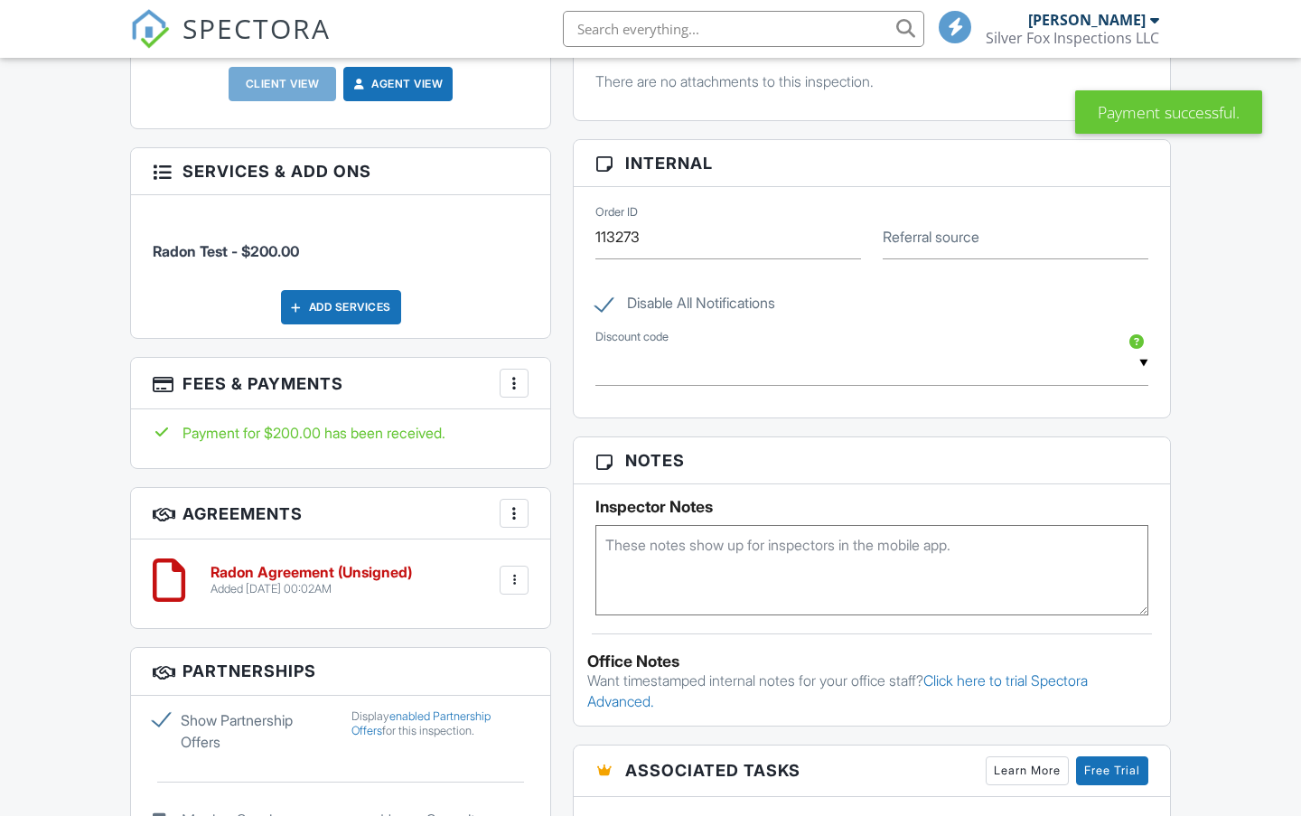
scroll to position [1114, 0]
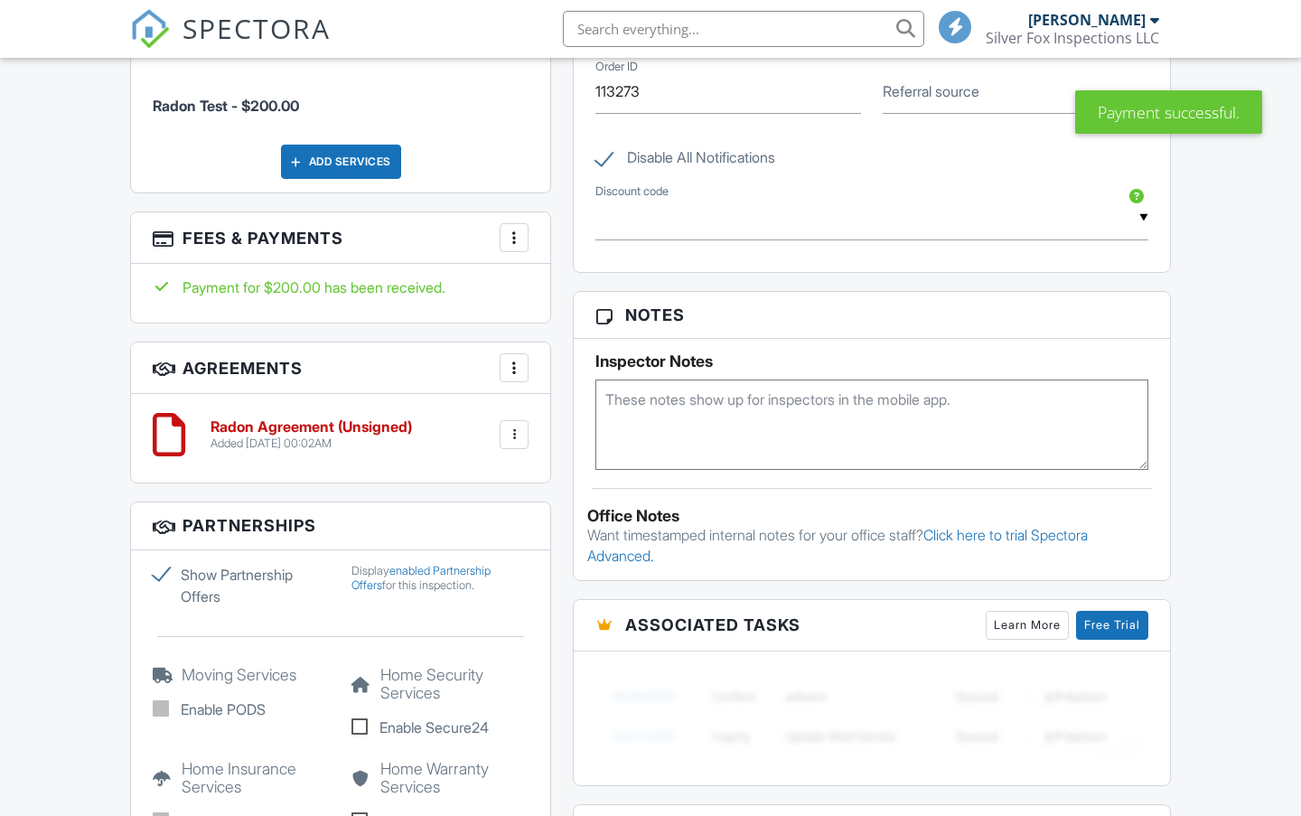
click at [172, 574] on label "Show Partnership Offers" at bounding box center [241, 585] width 177 height 43
checkbox input "false"
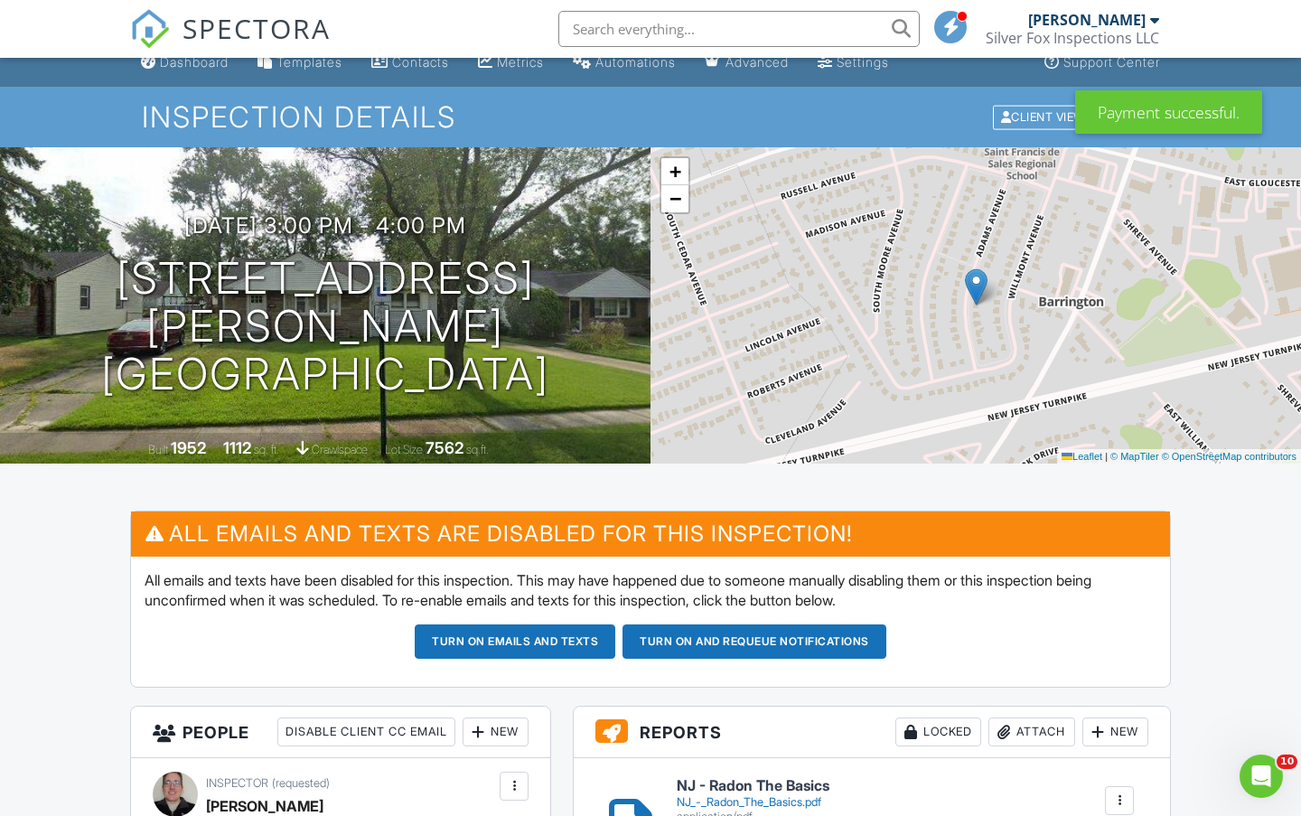
scroll to position [0, 0]
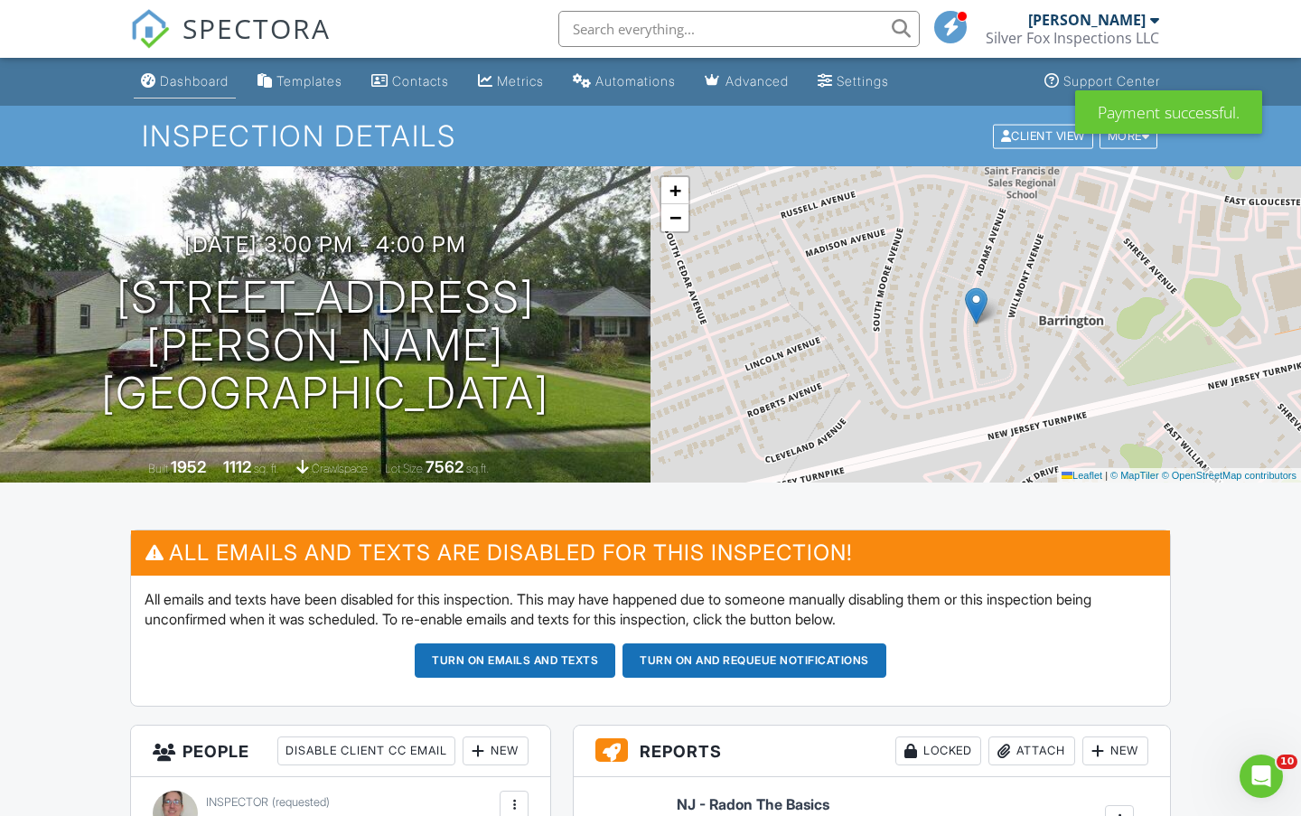
click at [211, 69] on link "Dashboard" at bounding box center [185, 81] width 102 height 33
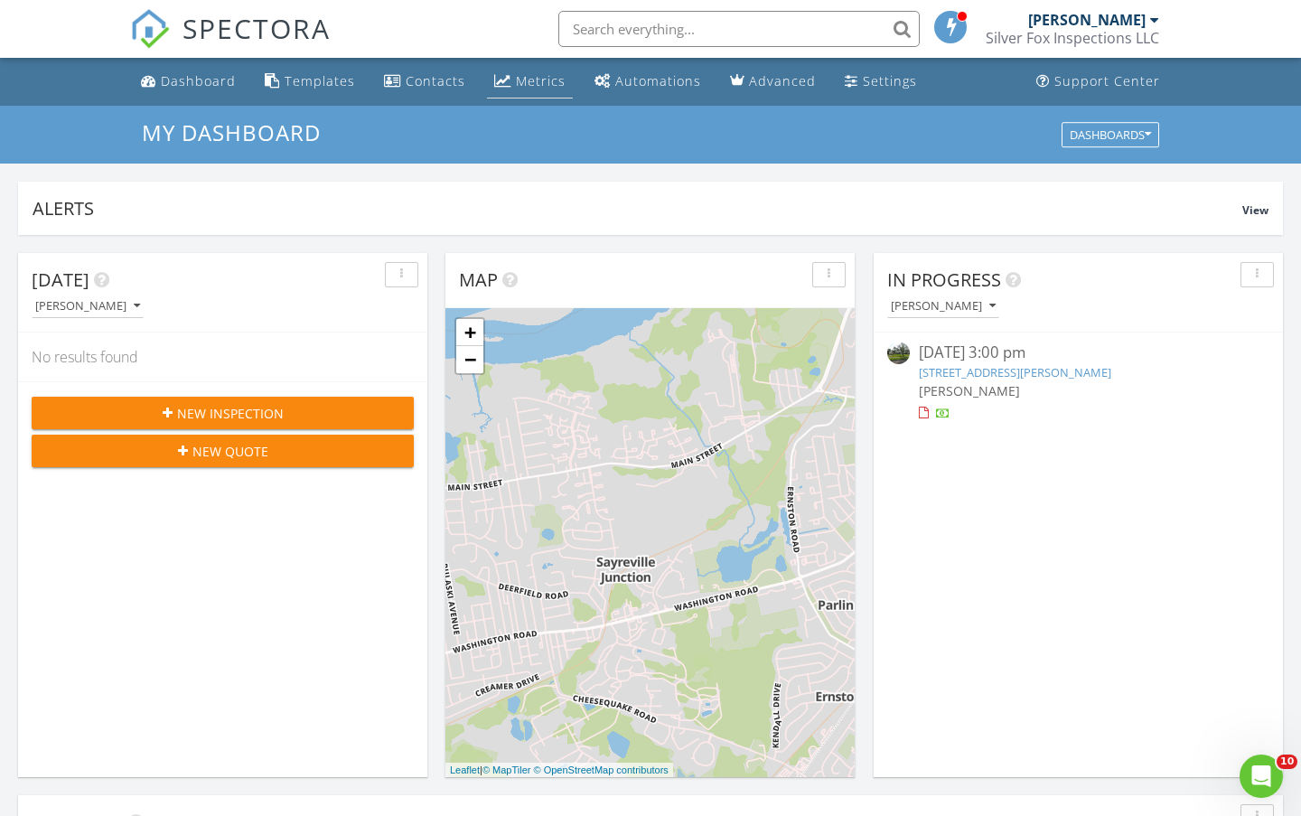
click at [516, 75] on div "Metrics" at bounding box center [541, 80] width 50 height 17
